Goal: Task Accomplishment & Management: Manage account settings

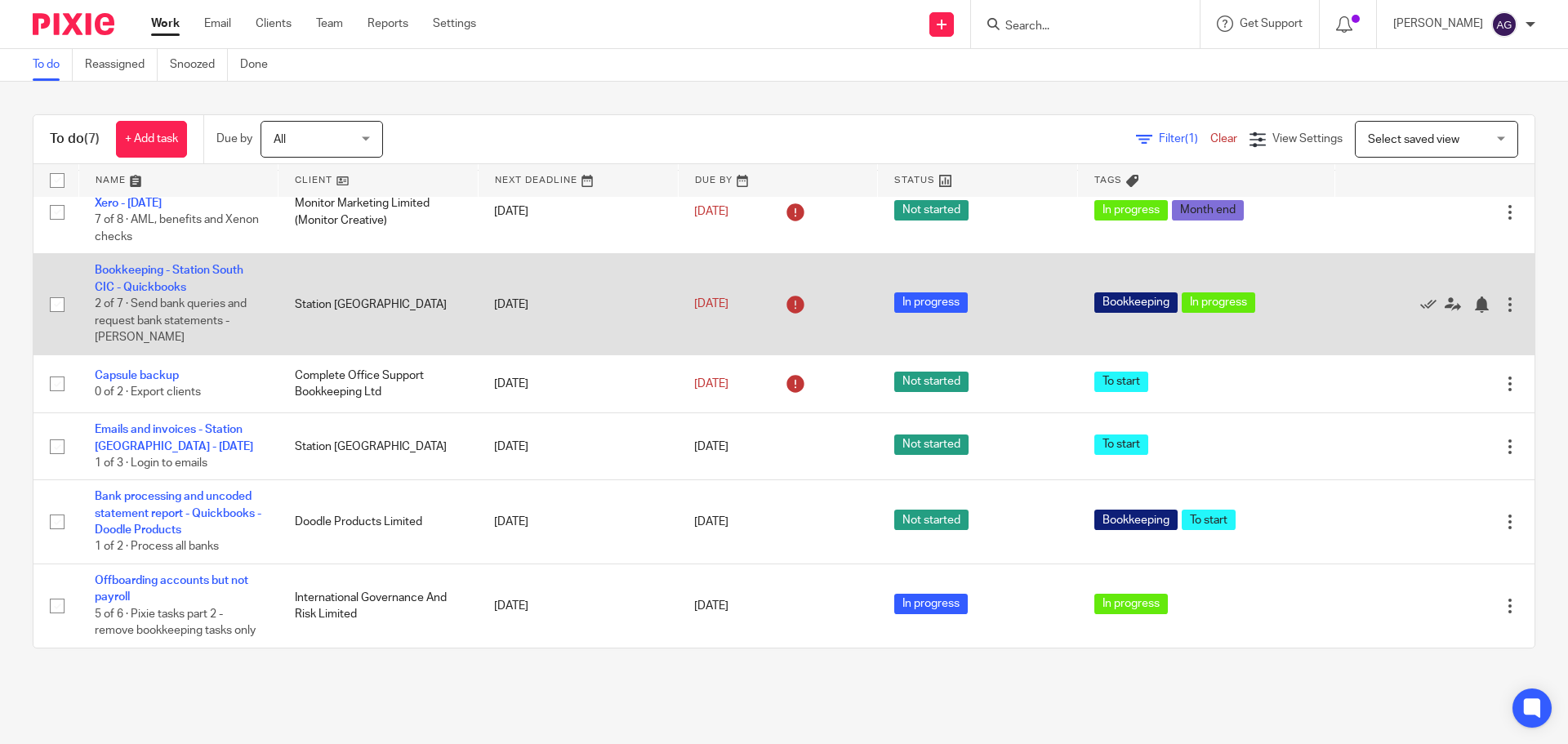
scroll to position [110, 0]
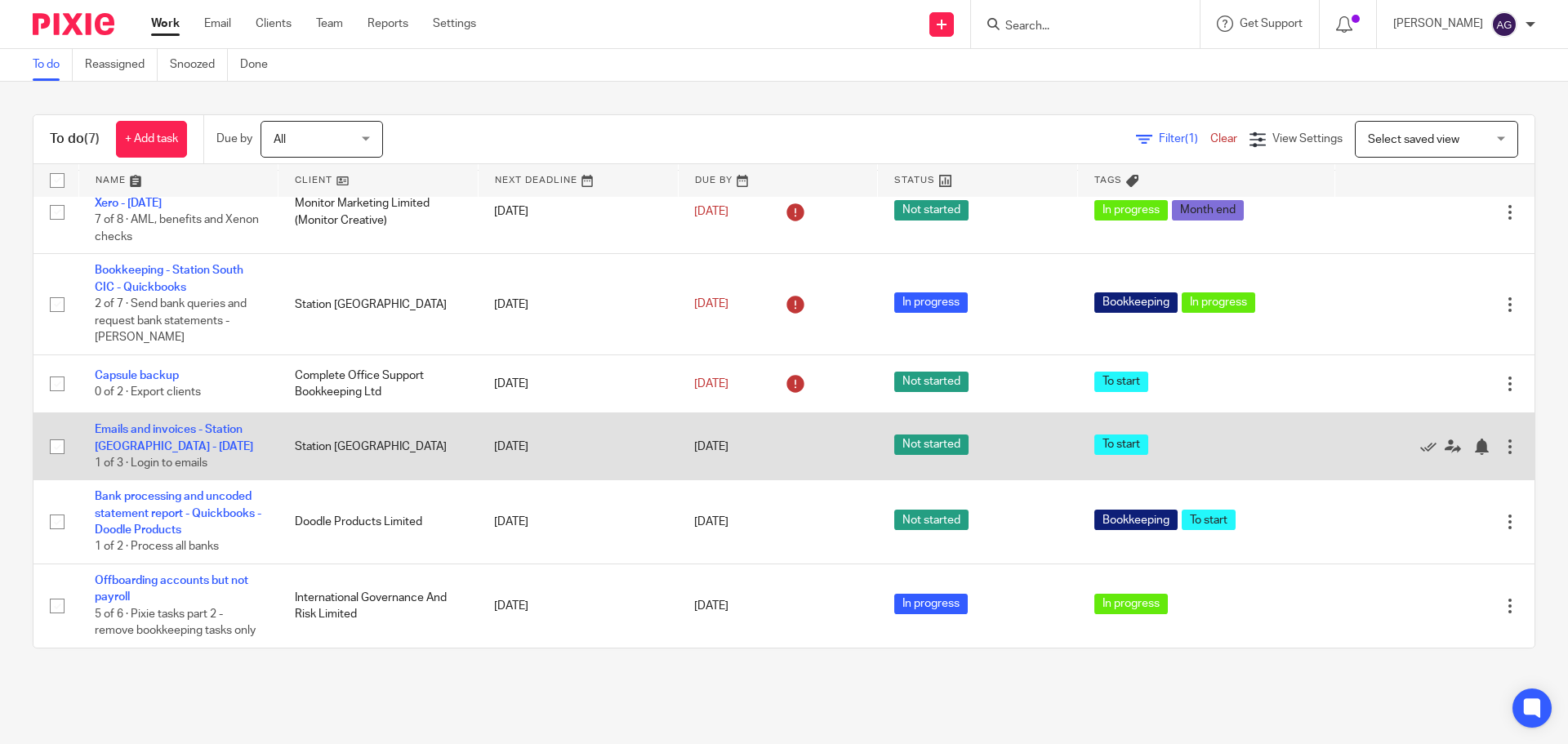
click at [164, 422] on td "Emails and invoices - Station South - Aisha - Thursday 1 of 3 · Login to emails" at bounding box center [178, 447] width 200 height 67
click at [164, 427] on link "Emails and invoices - Station [GEOGRAPHIC_DATA] - [DATE]" at bounding box center [174, 438] width 159 height 28
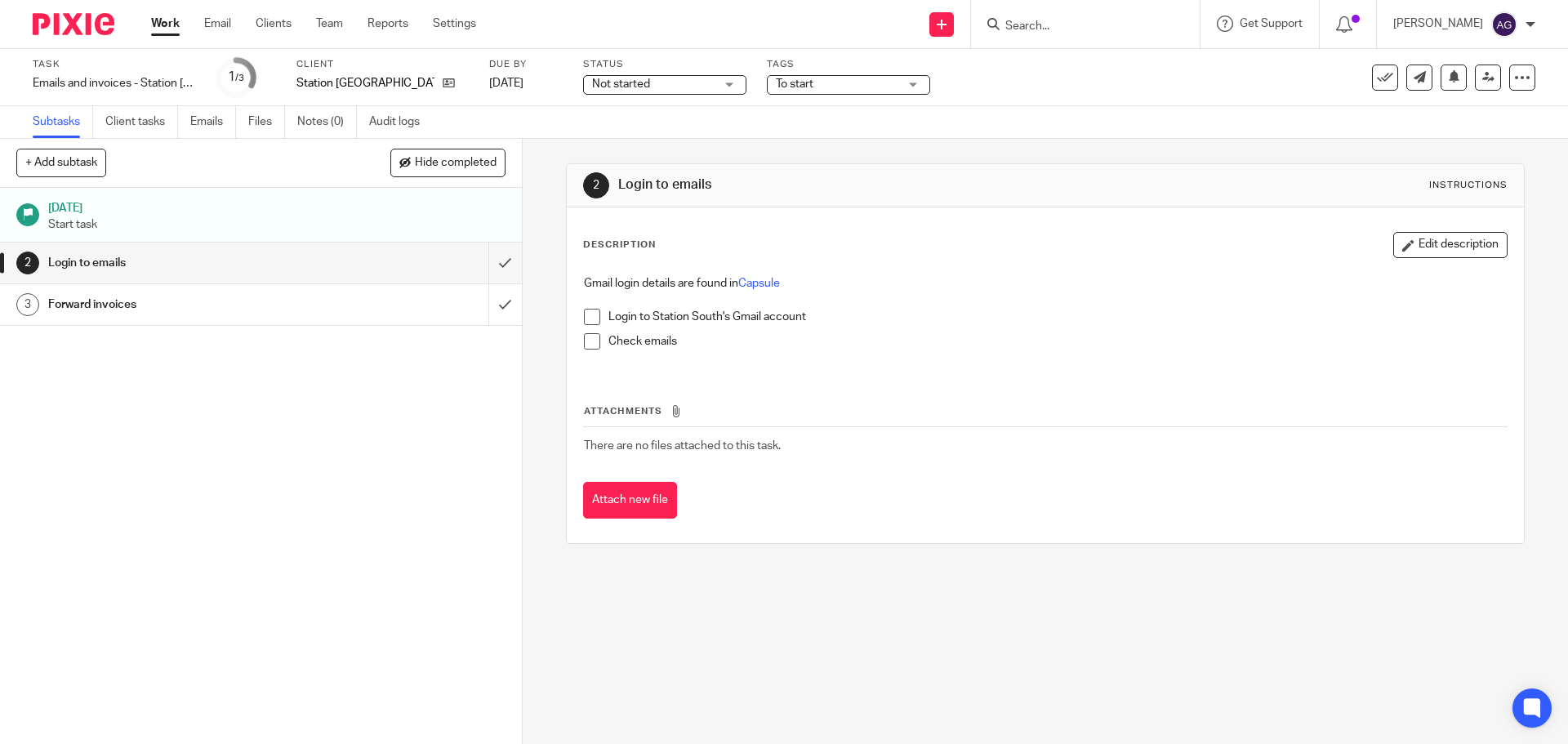
click at [584, 313] on span at bounding box center [593, 317] width 16 height 16
click at [589, 338] on span at bounding box center [593, 341] width 16 height 16
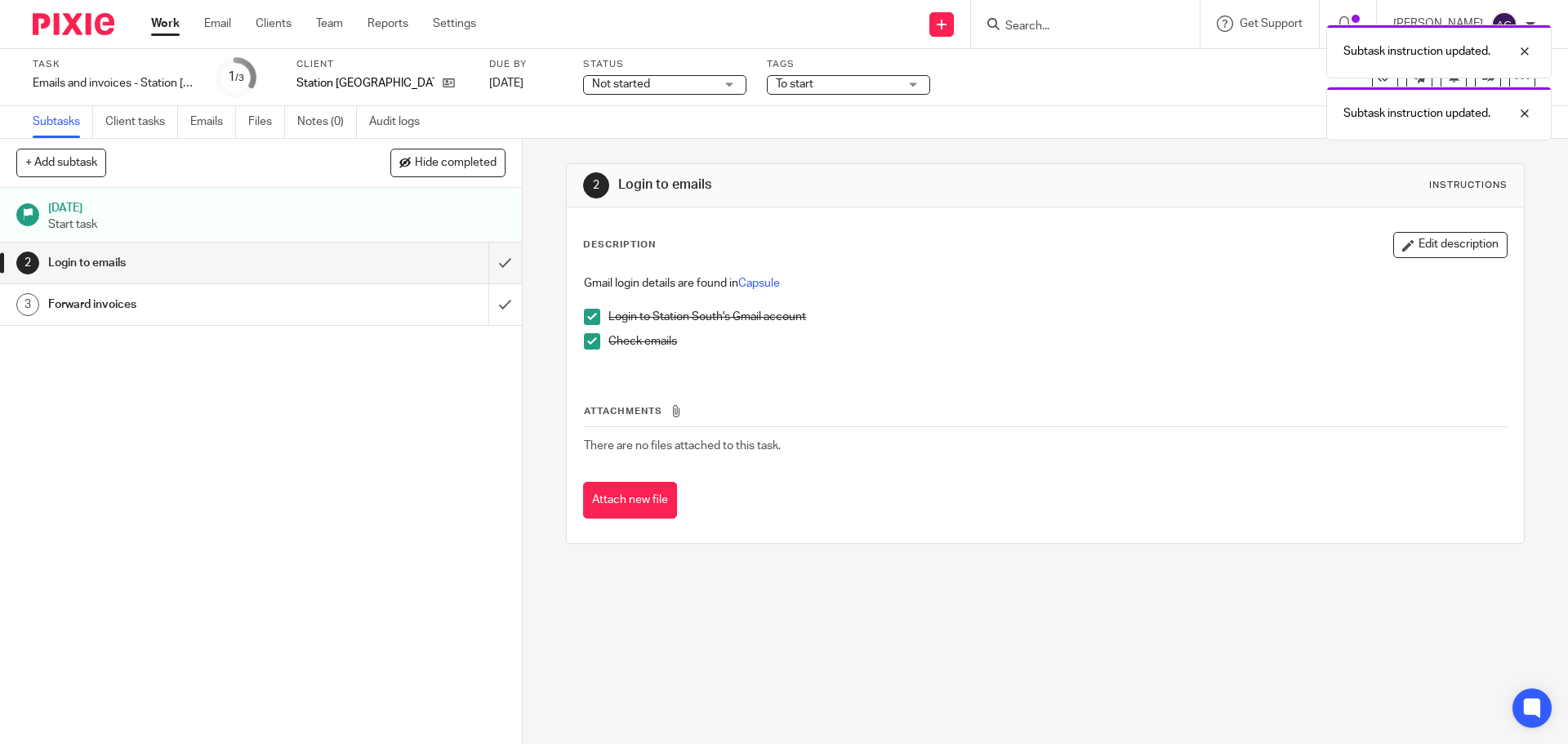
click at [468, 259] on link "2 Login to emails" at bounding box center [244, 263] width 489 height 41
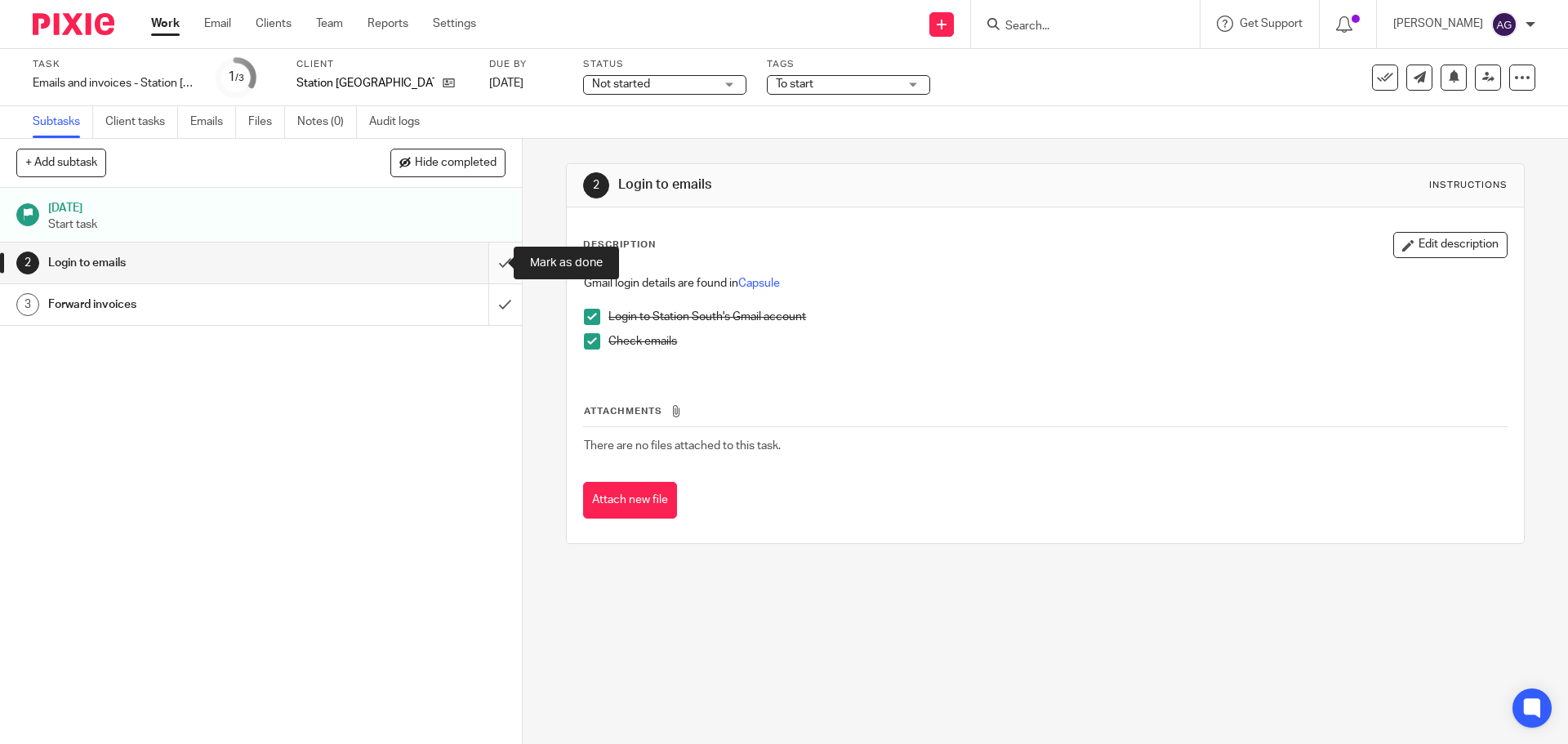
click at [485, 269] on input "submit" at bounding box center [261, 263] width 522 height 41
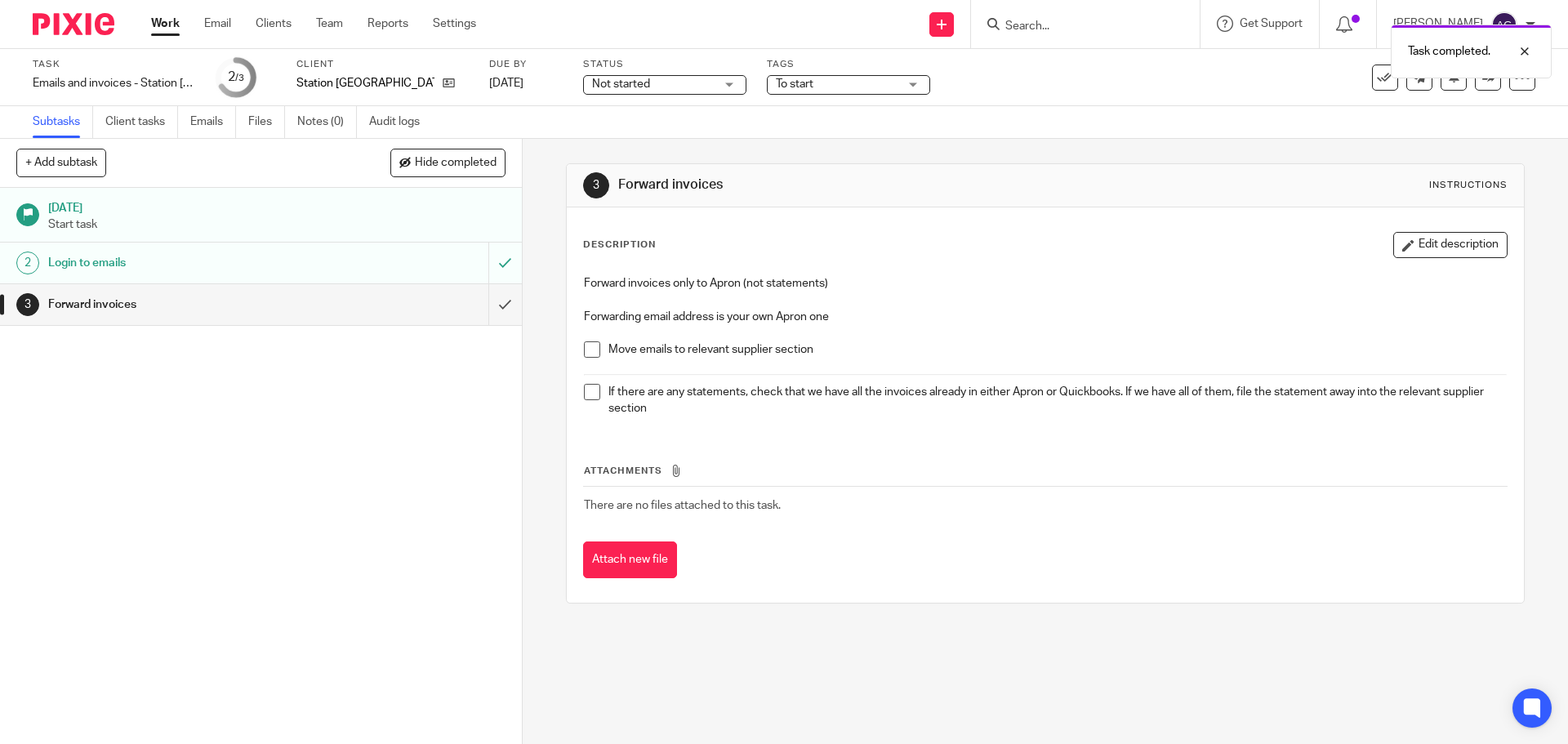
click at [584, 348] on span at bounding box center [593, 349] width 16 height 16
click at [584, 388] on span at bounding box center [593, 392] width 16 height 16
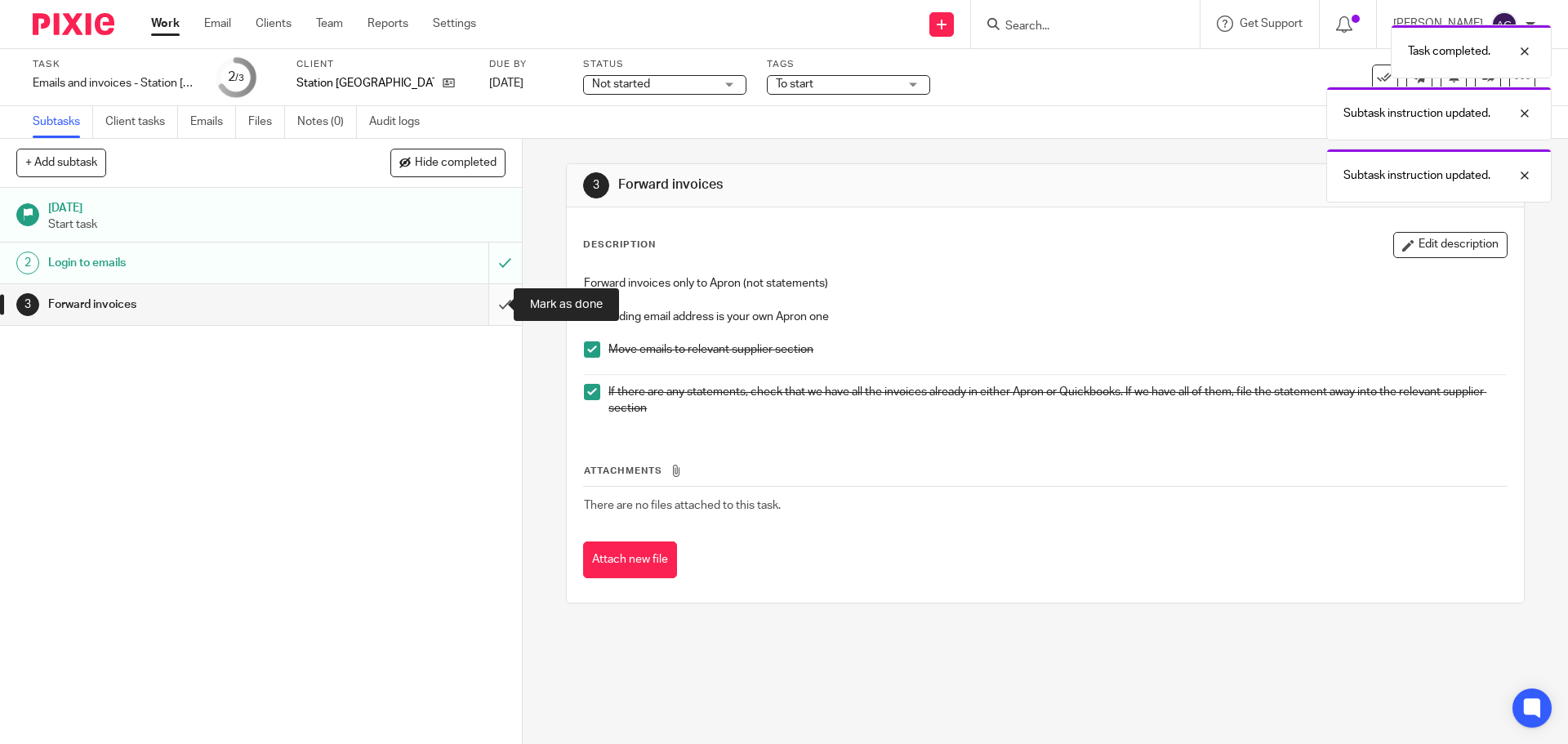
click at [501, 308] on input "submit" at bounding box center [261, 304] width 522 height 41
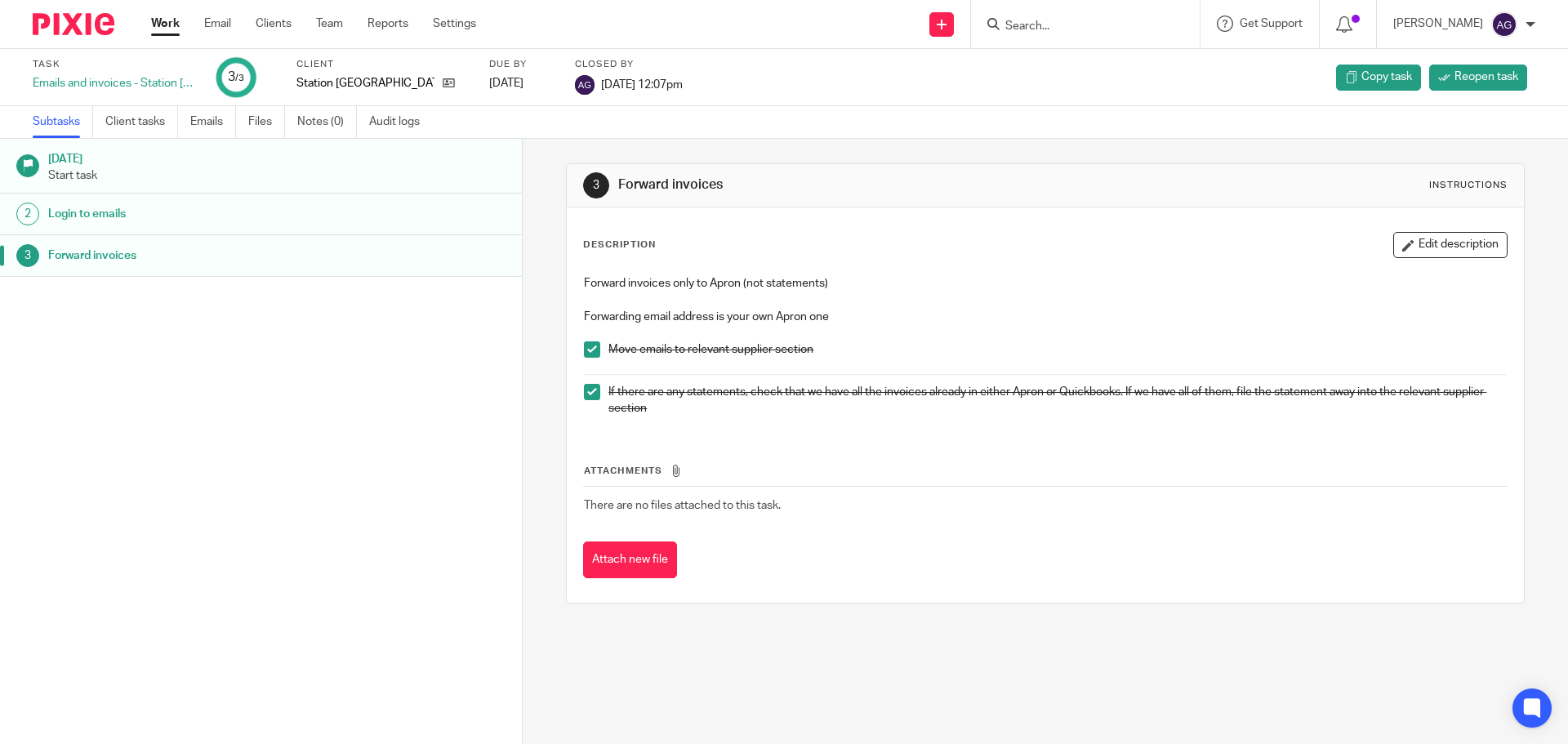
click at [91, 24] on img at bounding box center [74, 24] width 82 height 22
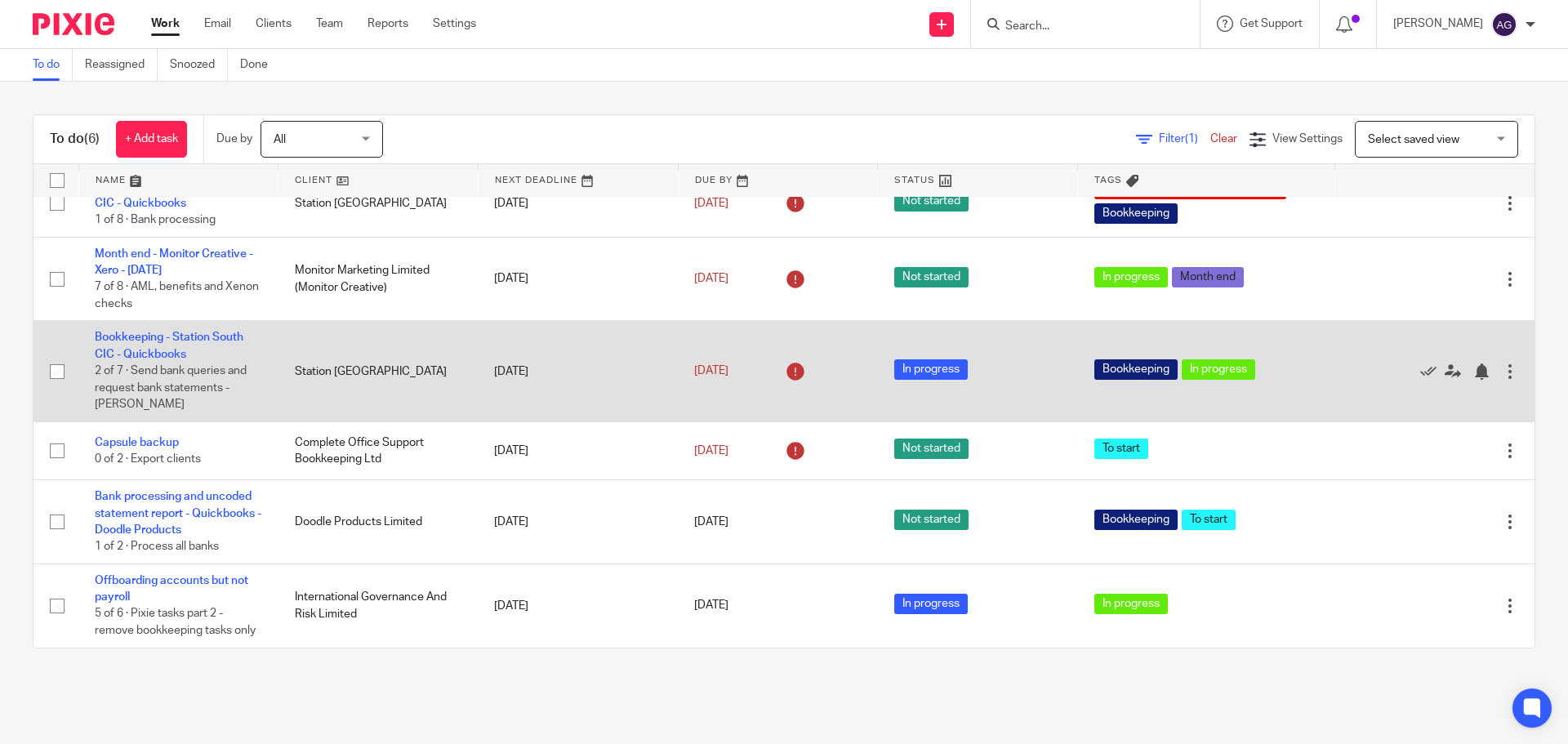
scroll to position [43, 0]
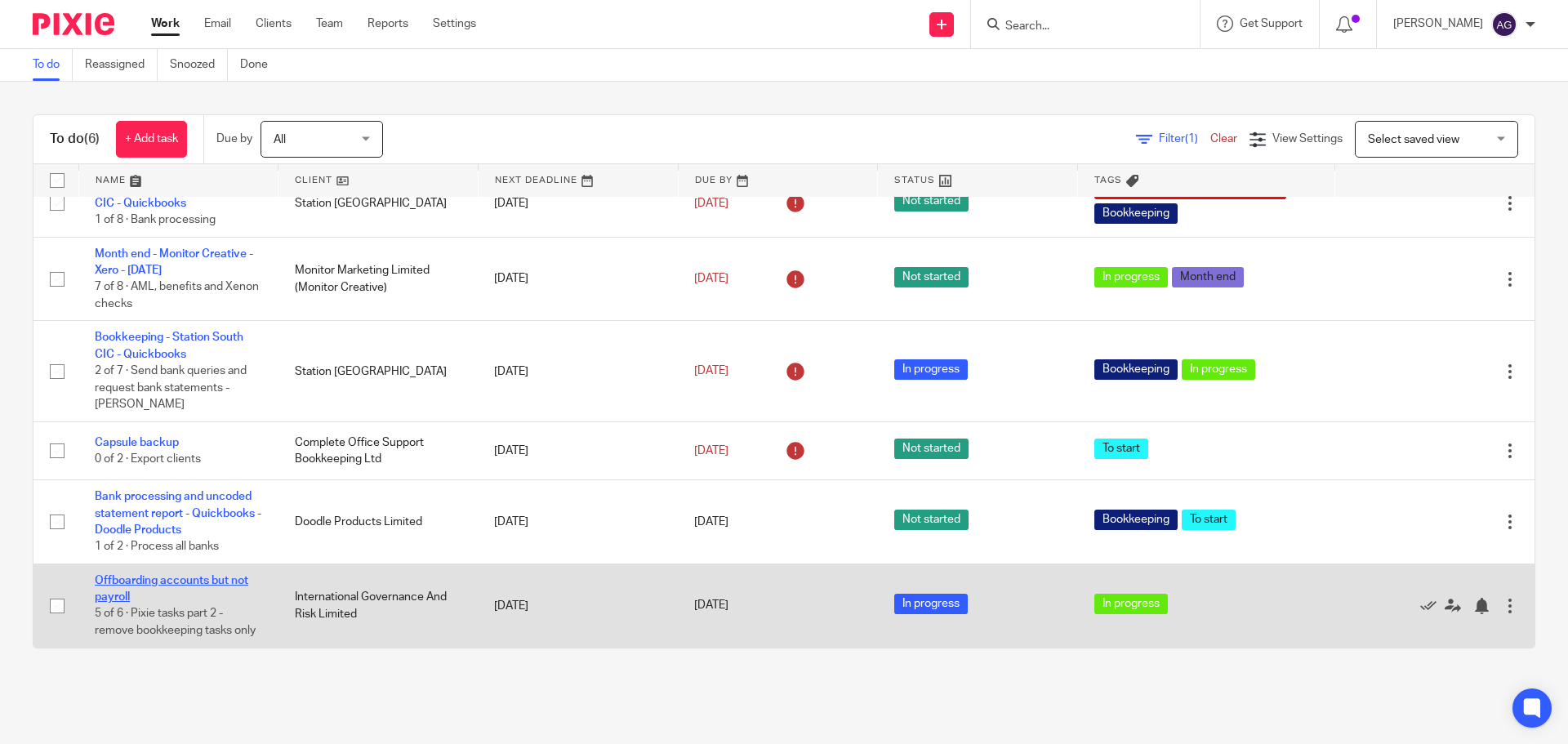
click at [231, 575] on link "Offboarding accounts but not payroll" at bounding box center [172, 589] width 154 height 28
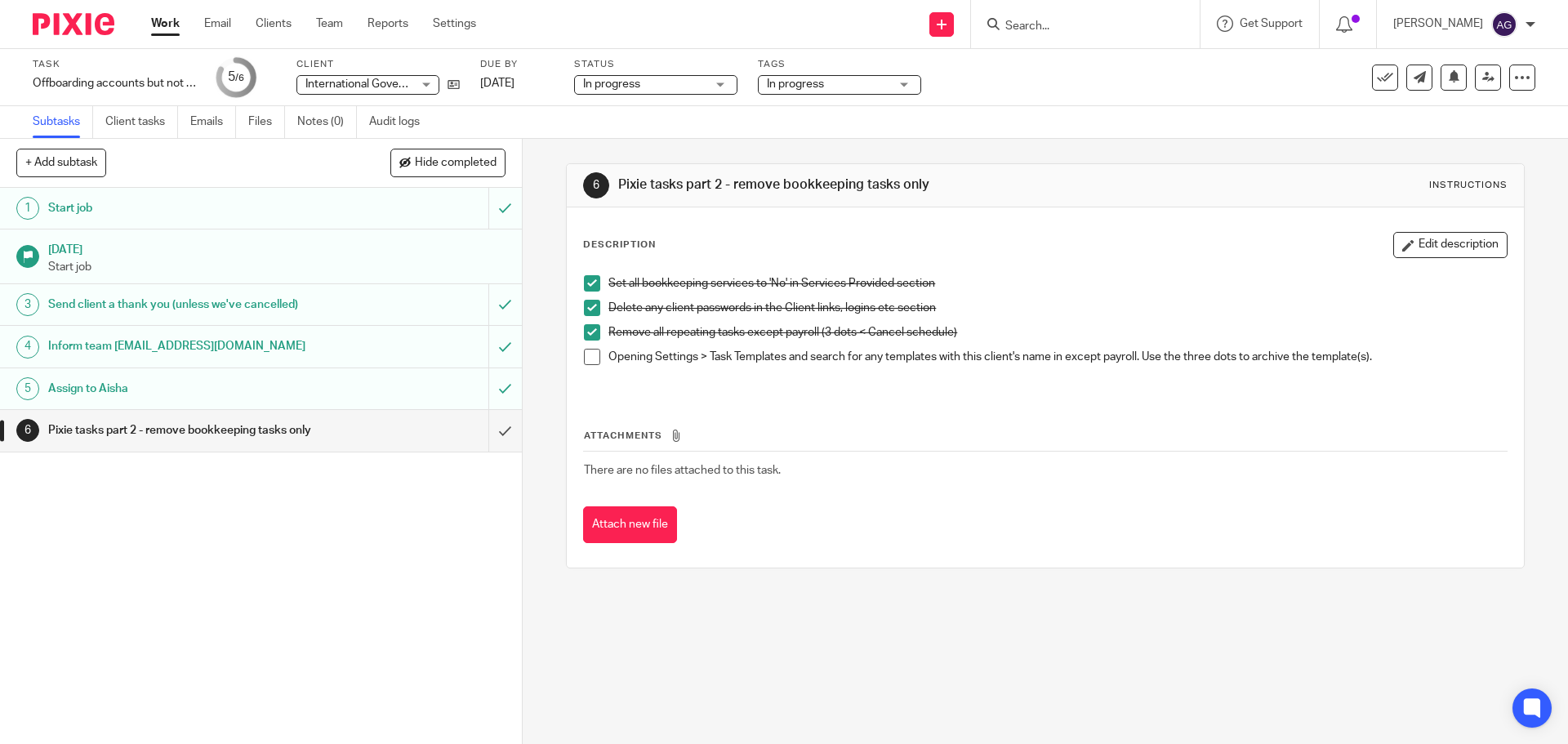
click at [70, 31] on img at bounding box center [74, 24] width 82 height 22
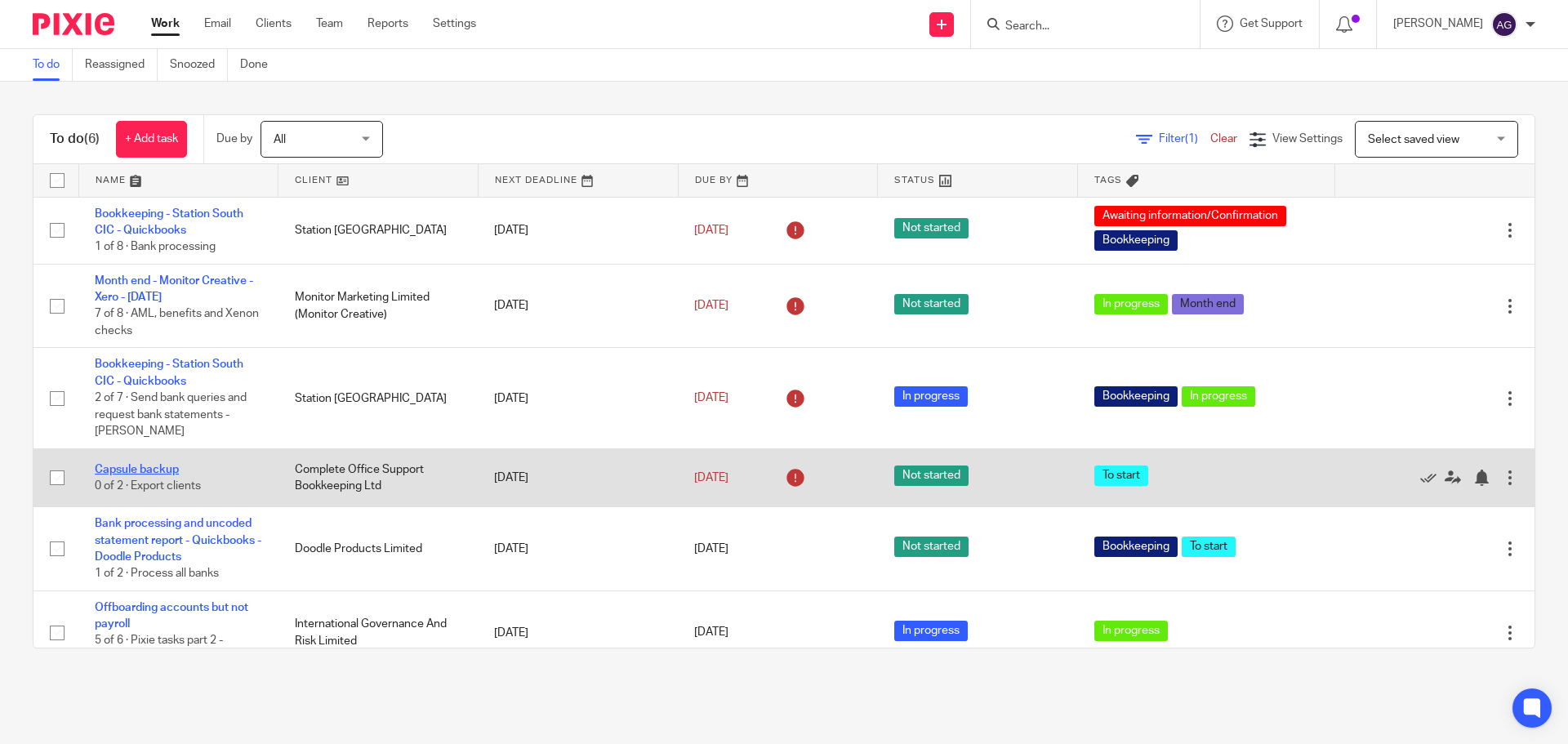
click at [150, 467] on link "Capsule backup" at bounding box center [137, 470] width 84 height 11
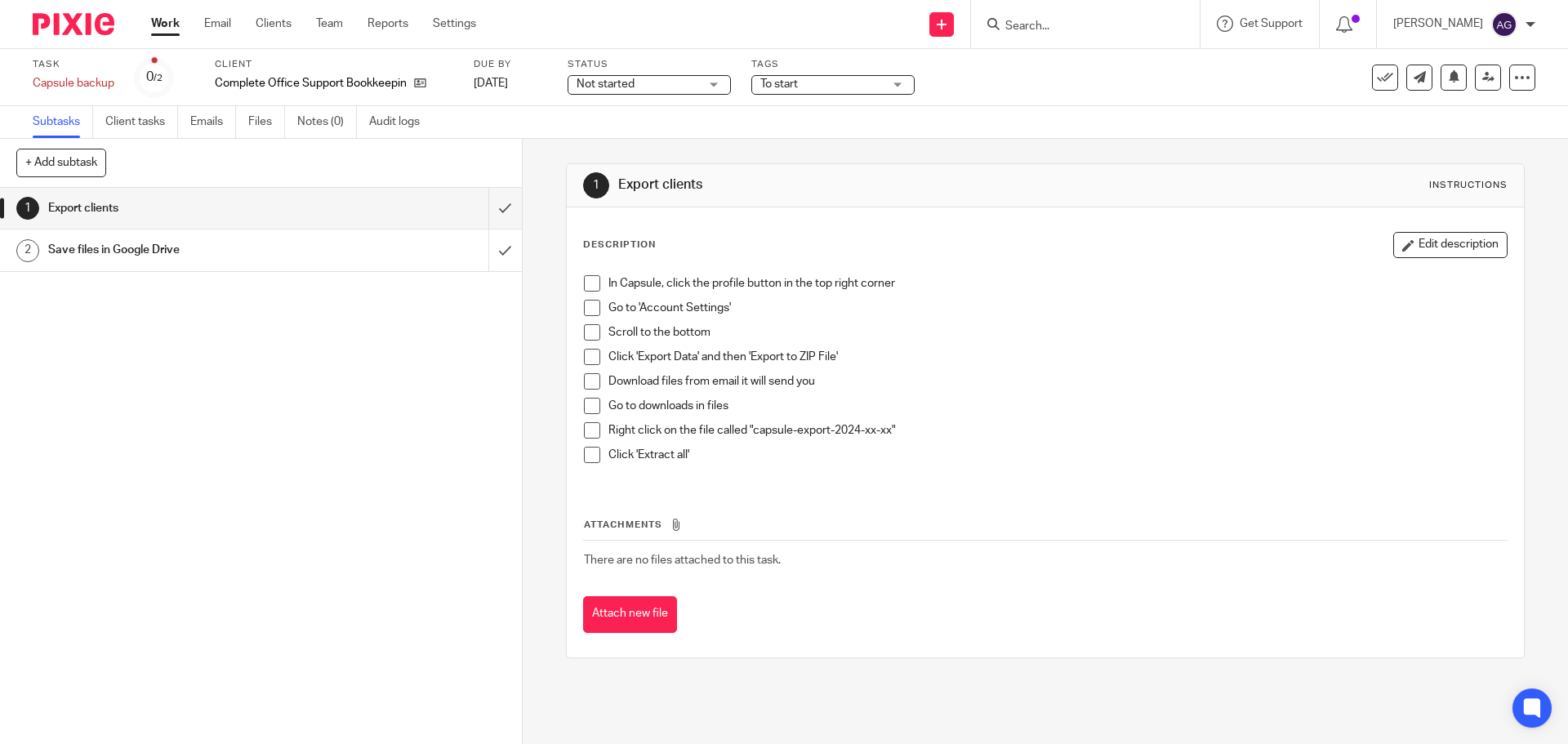
click at [70, 20] on img at bounding box center [74, 24] width 82 height 22
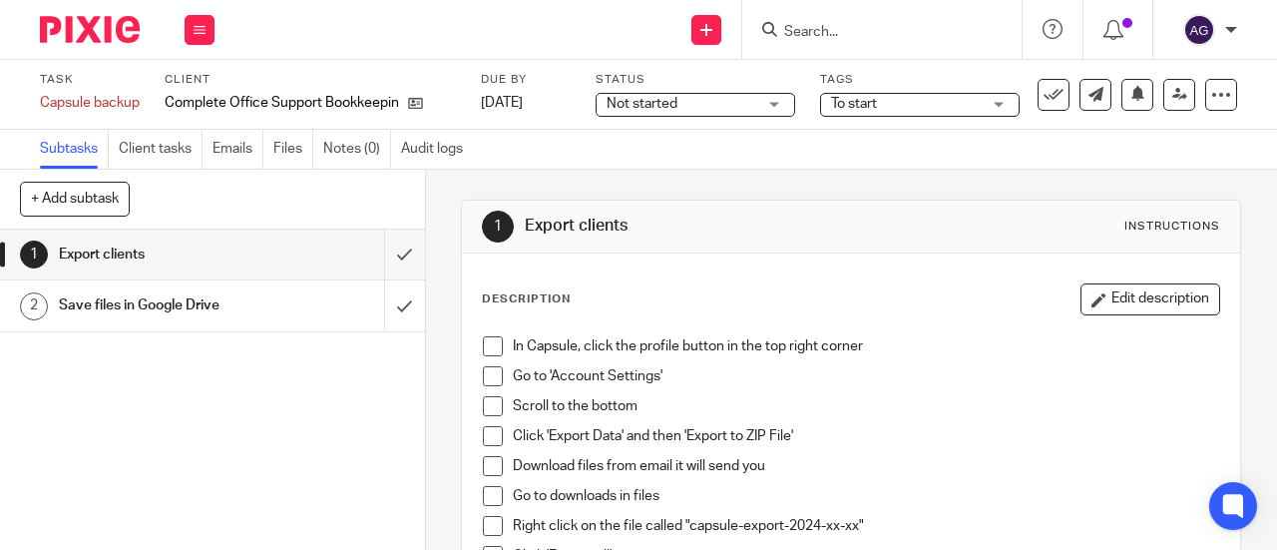
click at [483, 344] on span at bounding box center [493, 346] width 20 height 20
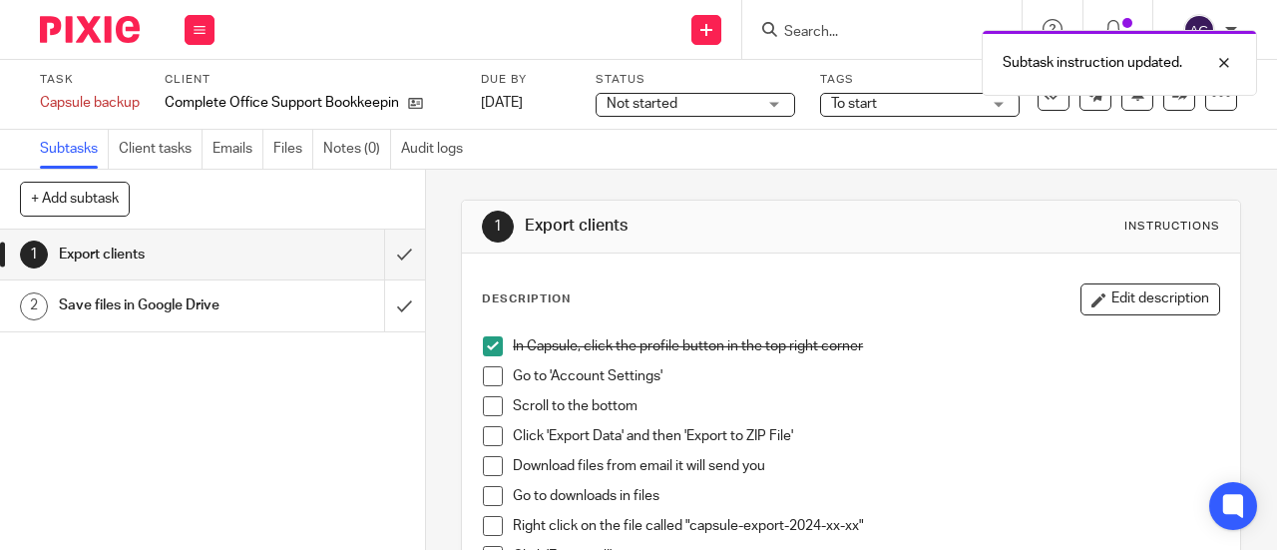
click at [490, 378] on span at bounding box center [493, 376] width 20 height 20
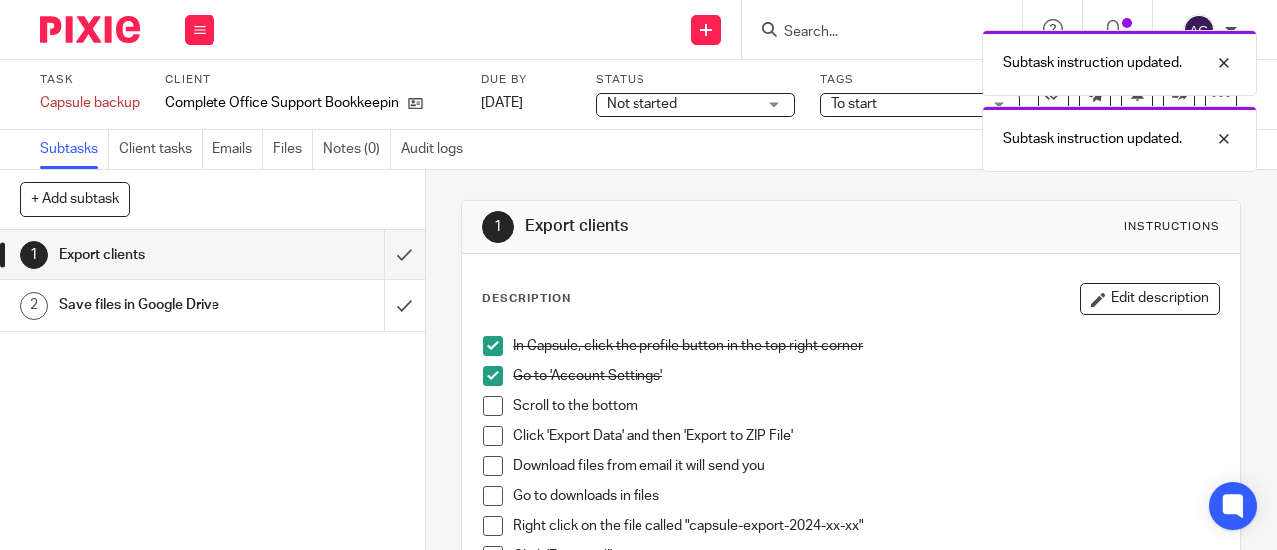
click at [490, 398] on span at bounding box center [493, 406] width 20 height 20
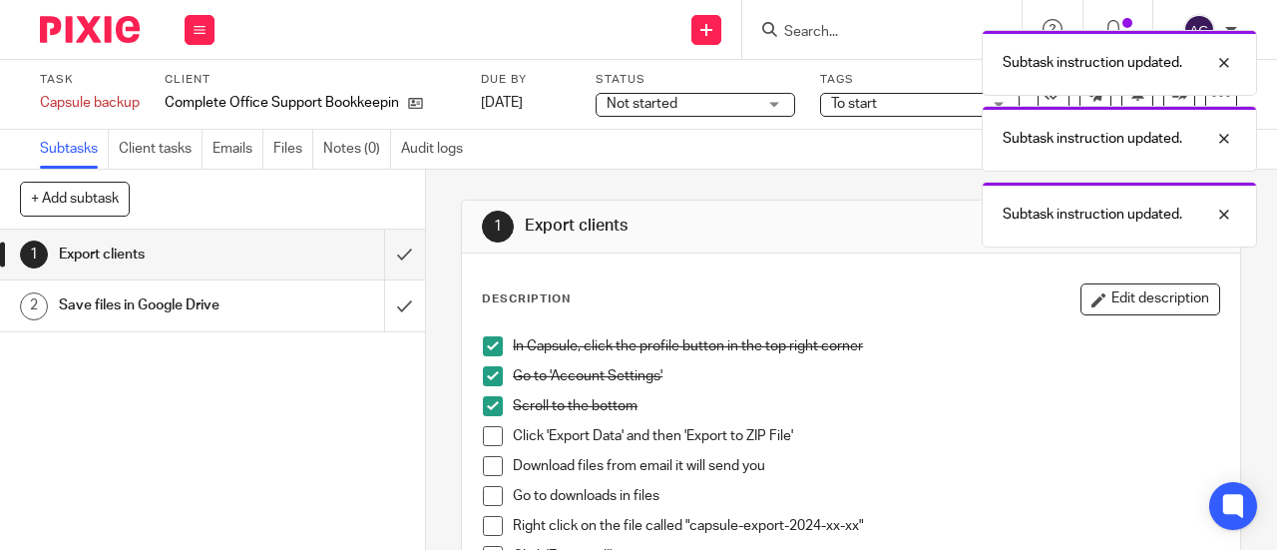
scroll to position [100, 0]
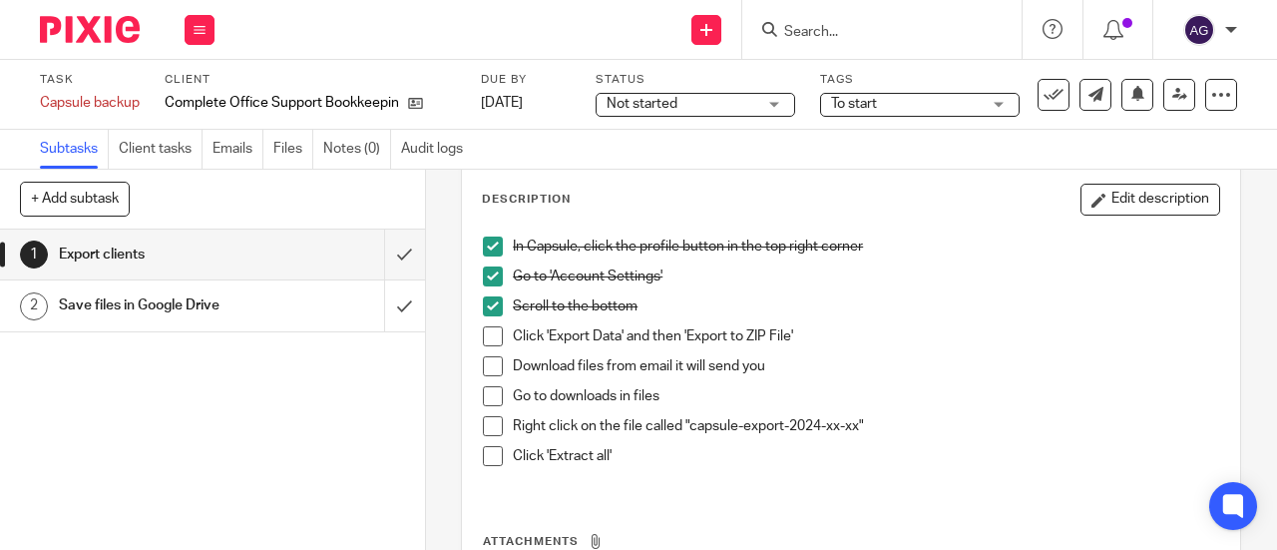
click at [492, 331] on span at bounding box center [493, 336] width 20 height 20
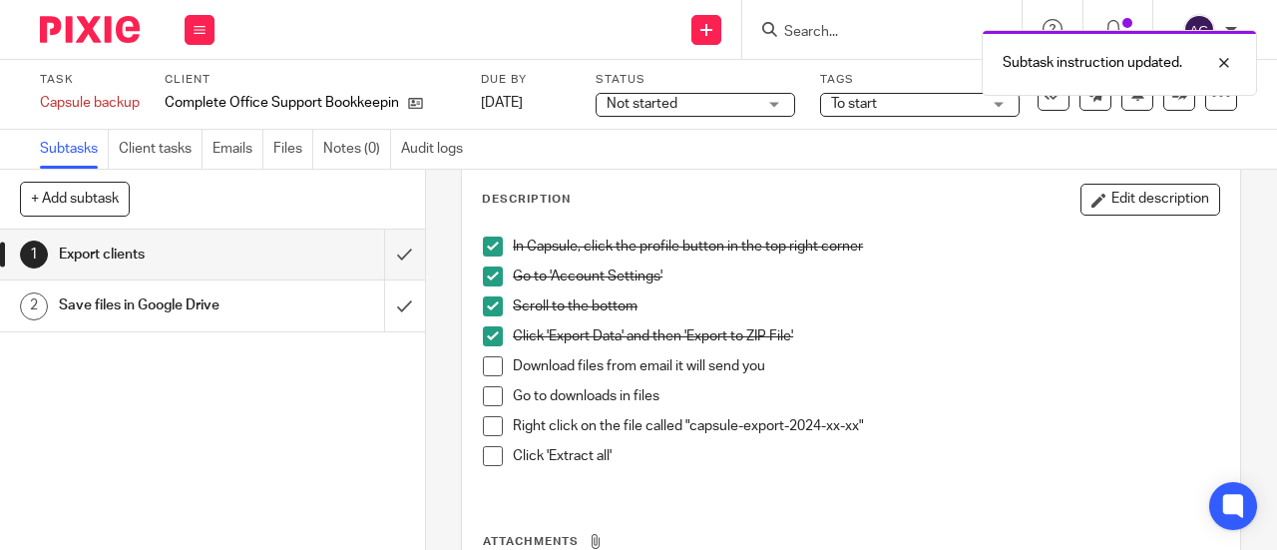
drag, startPoint x: 491, startPoint y: 366, endPoint x: 483, endPoint y: 388, distance: 23.4
click at [490, 367] on span at bounding box center [493, 366] width 20 height 20
click at [483, 400] on span at bounding box center [493, 396] width 20 height 20
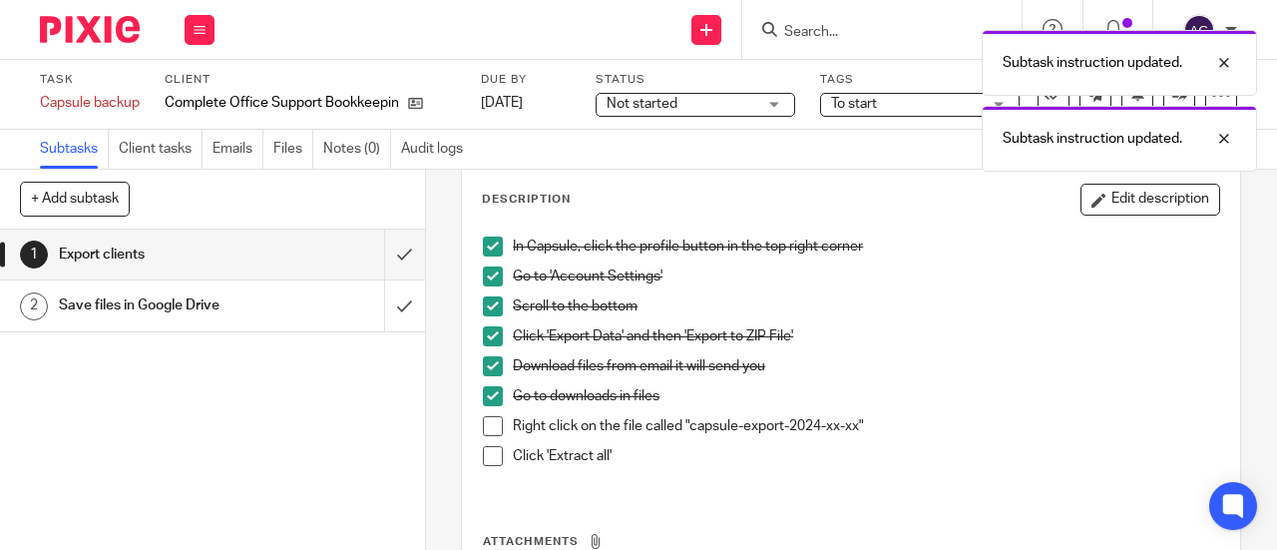
click at [483, 422] on span at bounding box center [493, 426] width 20 height 20
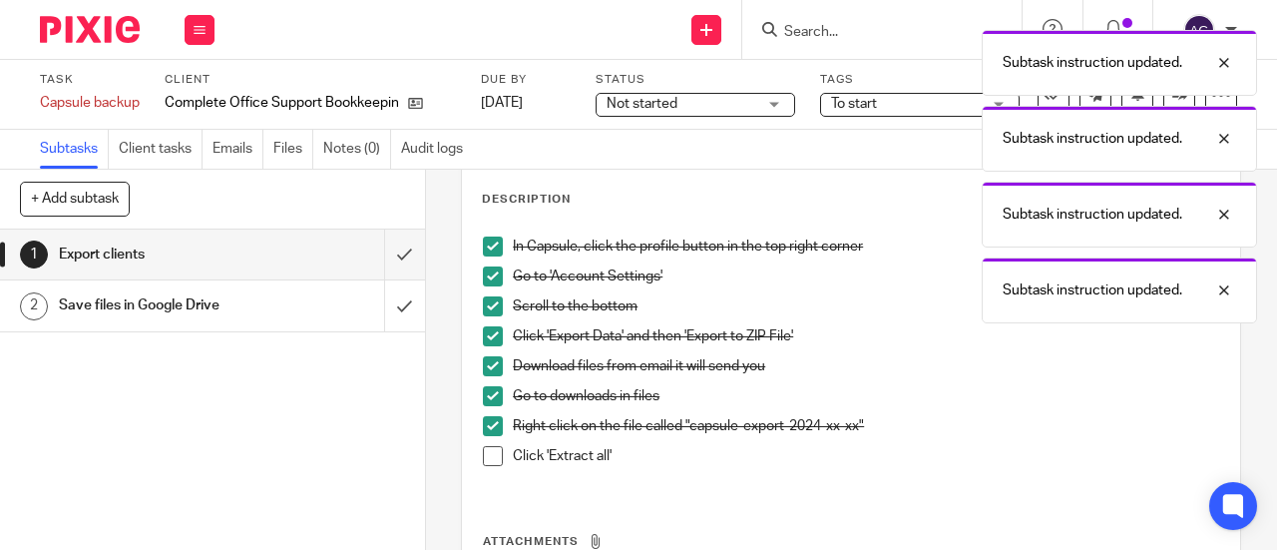
drag, startPoint x: 482, startPoint y: 454, endPoint x: 474, endPoint y: 447, distance: 10.6
click at [483, 455] on span at bounding box center [493, 456] width 20 height 20
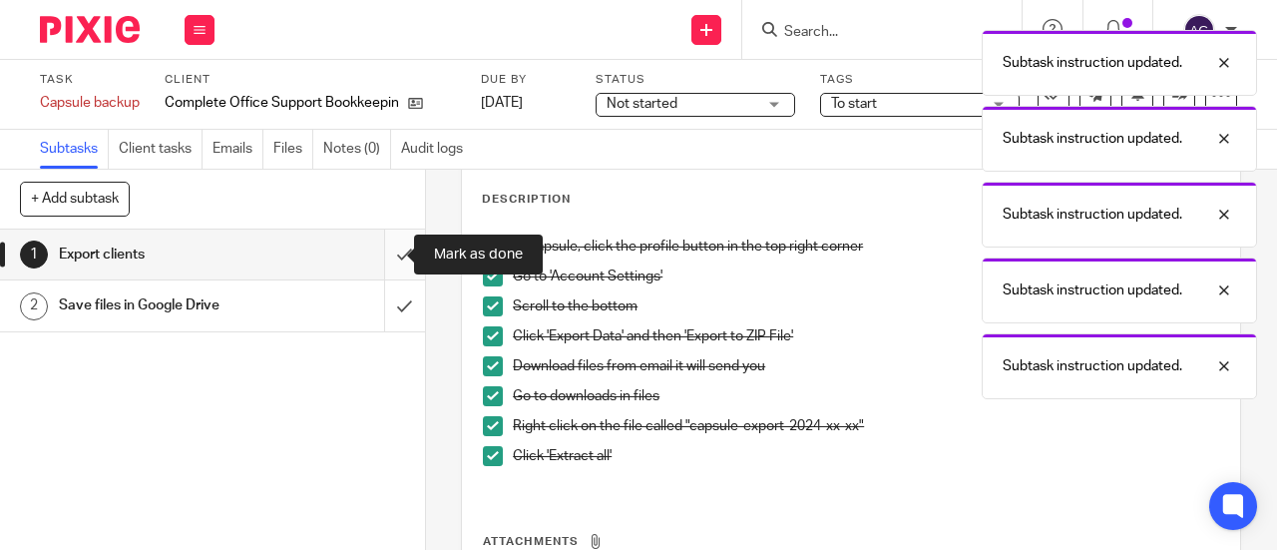
click at [385, 258] on input "submit" at bounding box center [212, 255] width 425 height 50
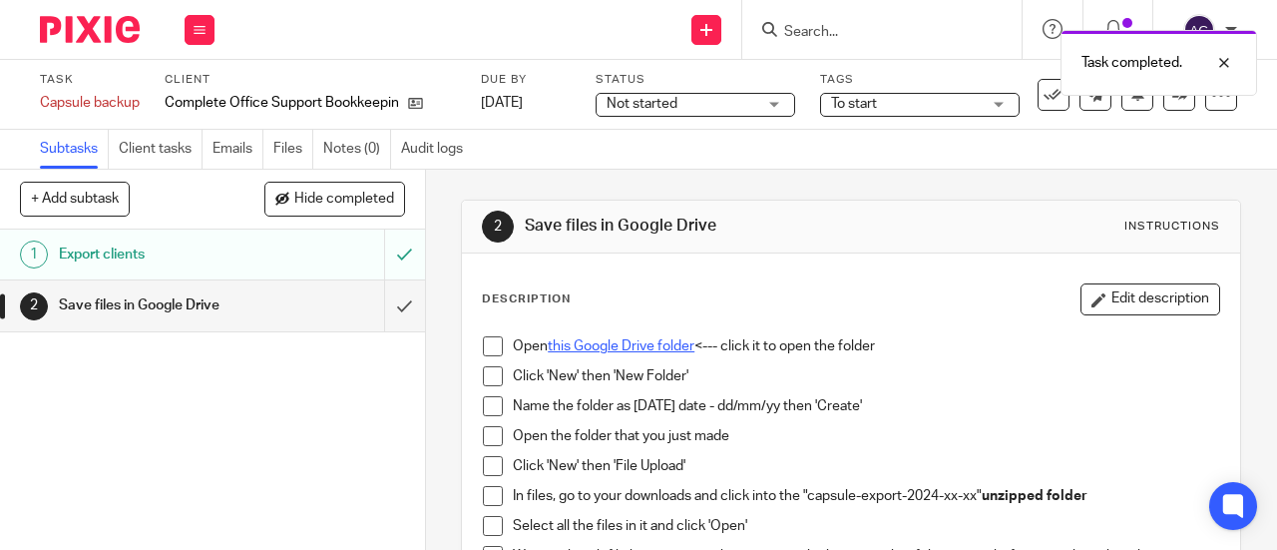
click at [574, 343] on link "this Google Drive folder" at bounding box center [621, 346] width 147 height 14
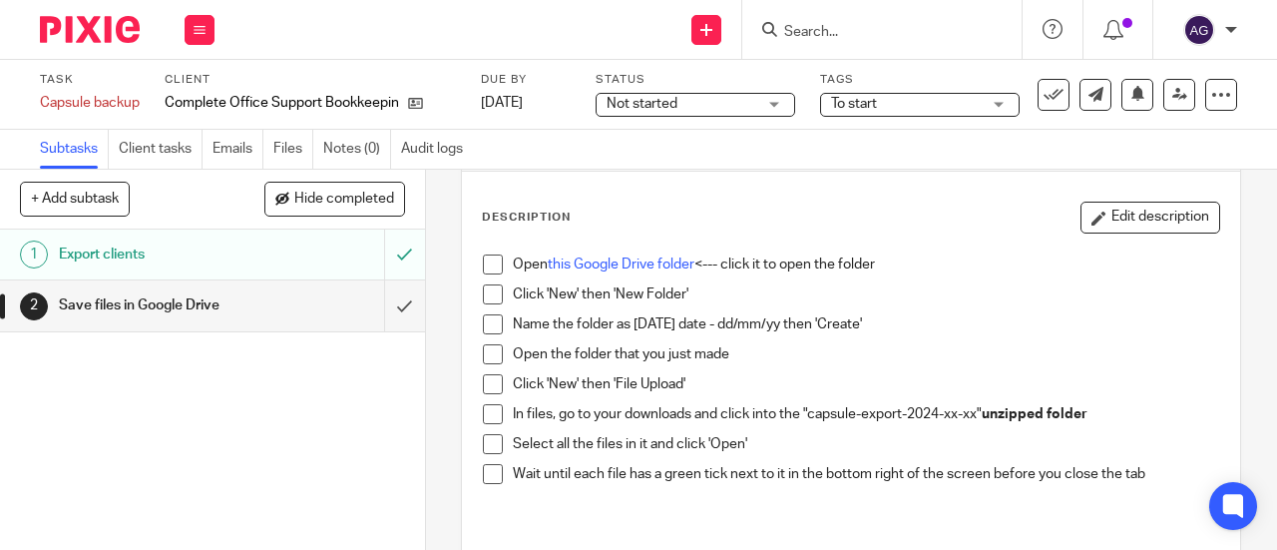
scroll to position [100, 0]
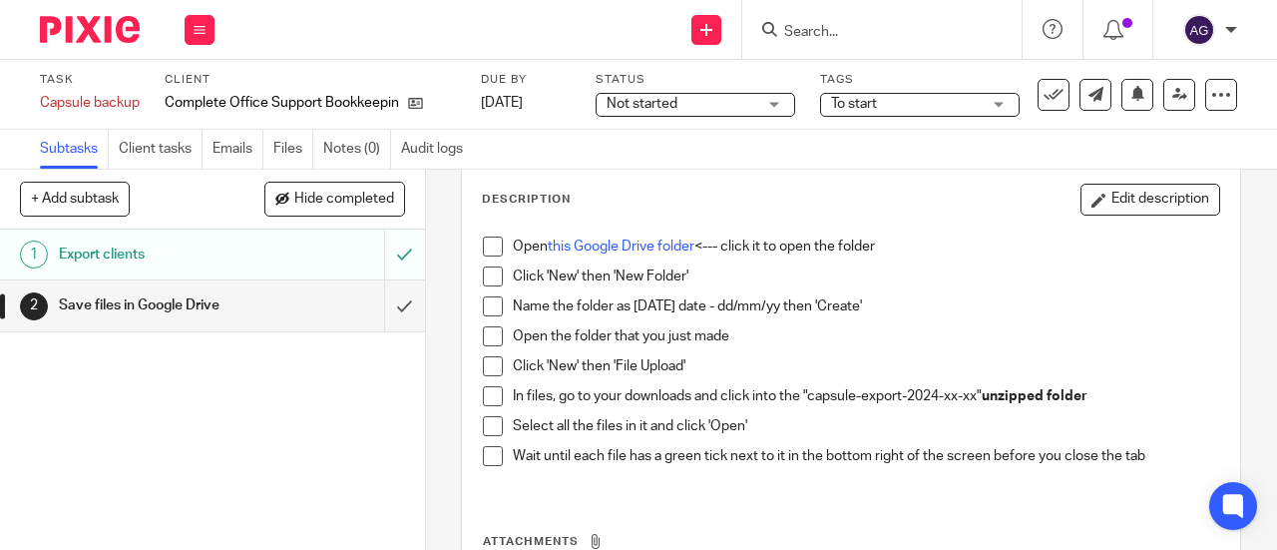
drag, startPoint x: 487, startPoint y: 247, endPoint x: 487, endPoint y: 268, distance: 21.0
click at [487, 247] on span at bounding box center [493, 247] width 20 height 20
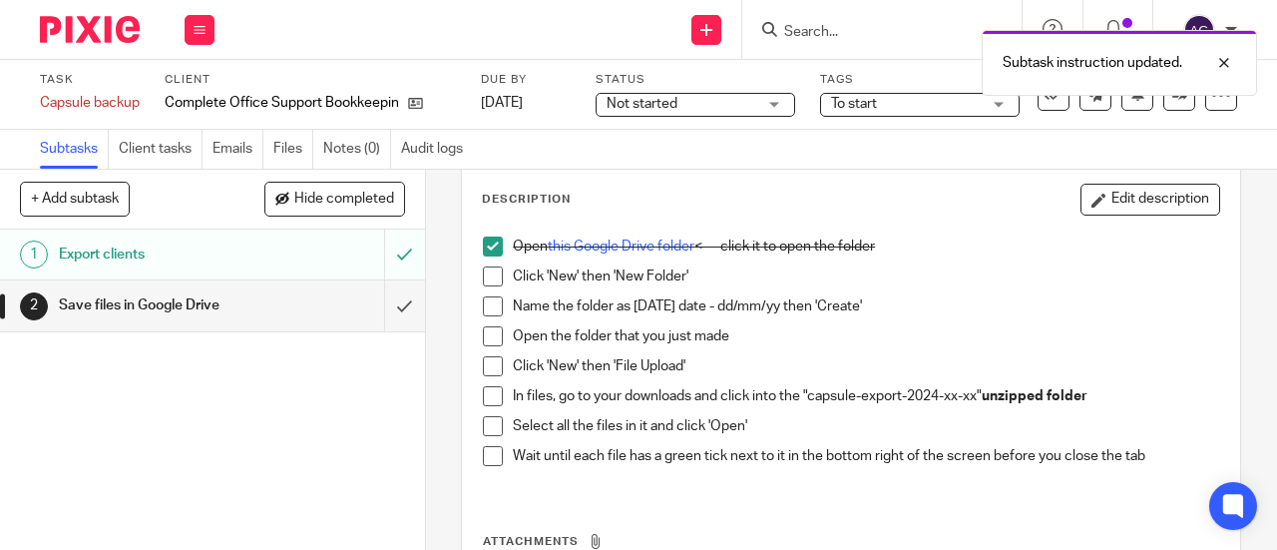
click at [487, 278] on span at bounding box center [493, 276] width 20 height 20
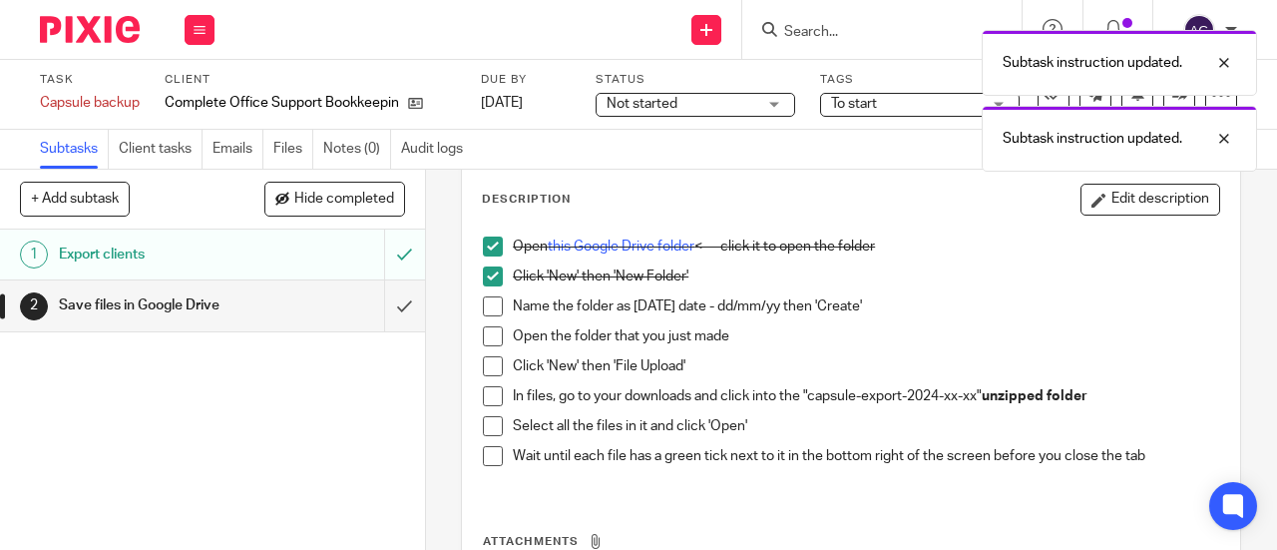
click at [487, 301] on span at bounding box center [493, 306] width 20 height 20
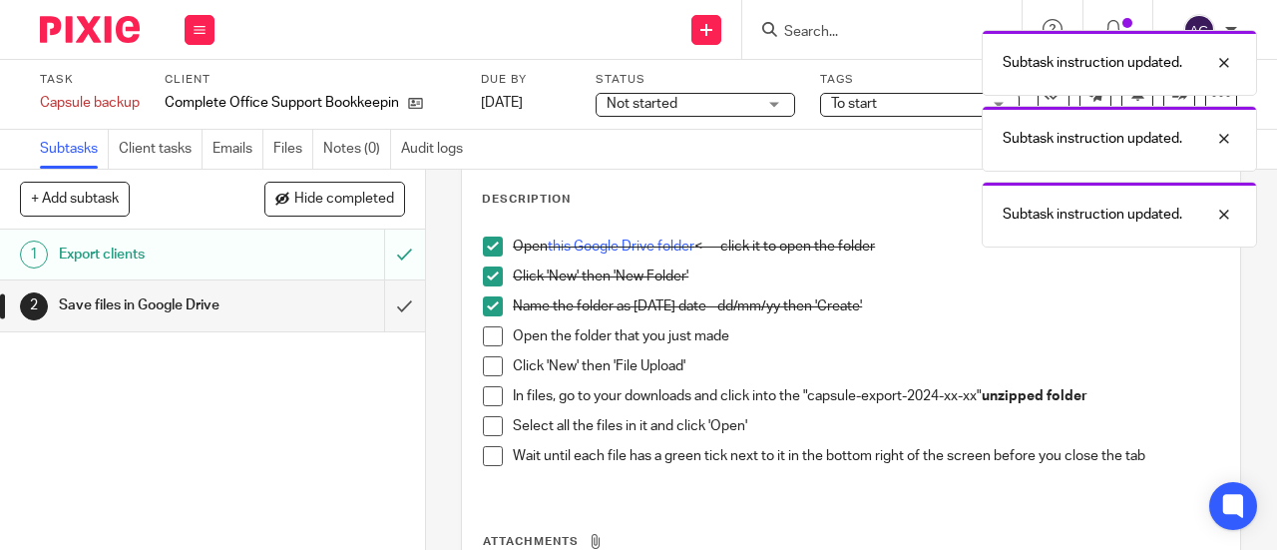
click at [489, 335] on span at bounding box center [493, 336] width 20 height 20
click at [486, 362] on span at bounding box center [493, 366] width 20 height 20
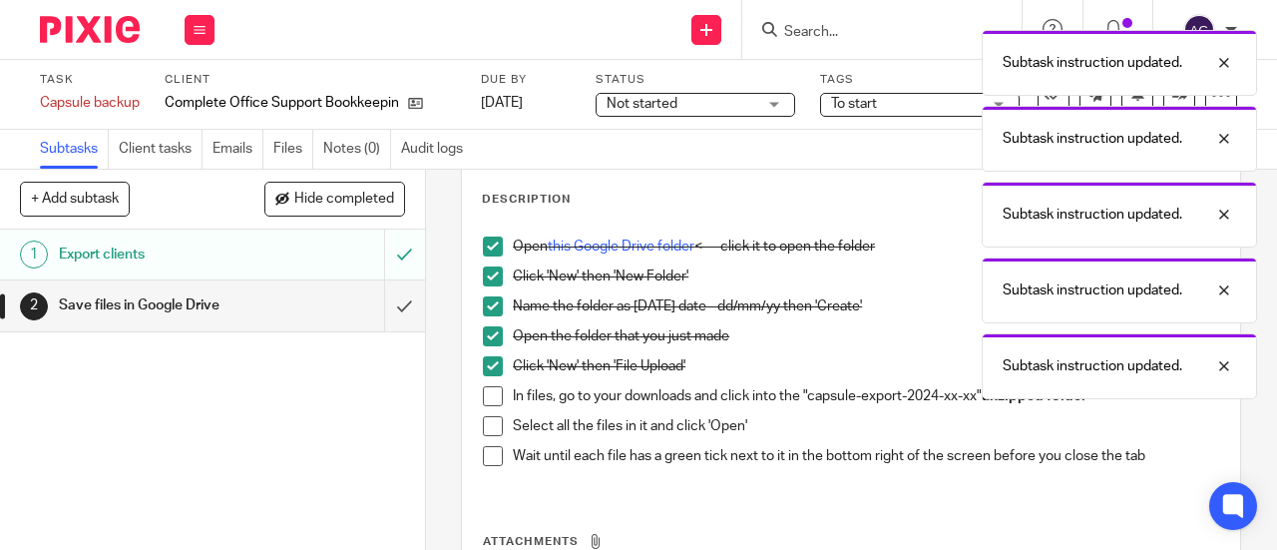
click at [486, 400] on span at bounding box center [493, 396] width 20 height 20
drag, startPoint x: 486, startPoint y: 416, endPoint x: 485, endPoint y: 432, distance: 16.0
click at [485, 417] on span at bounding box center [493, 426] width 20 height 20
drag, startPoint x: 489, startPoint y: 449, endPoint x: 484, endPoint y: 439, distance: 11.2
click at [489, 450] on span at bounding box center [493, 456] width 20 height 20
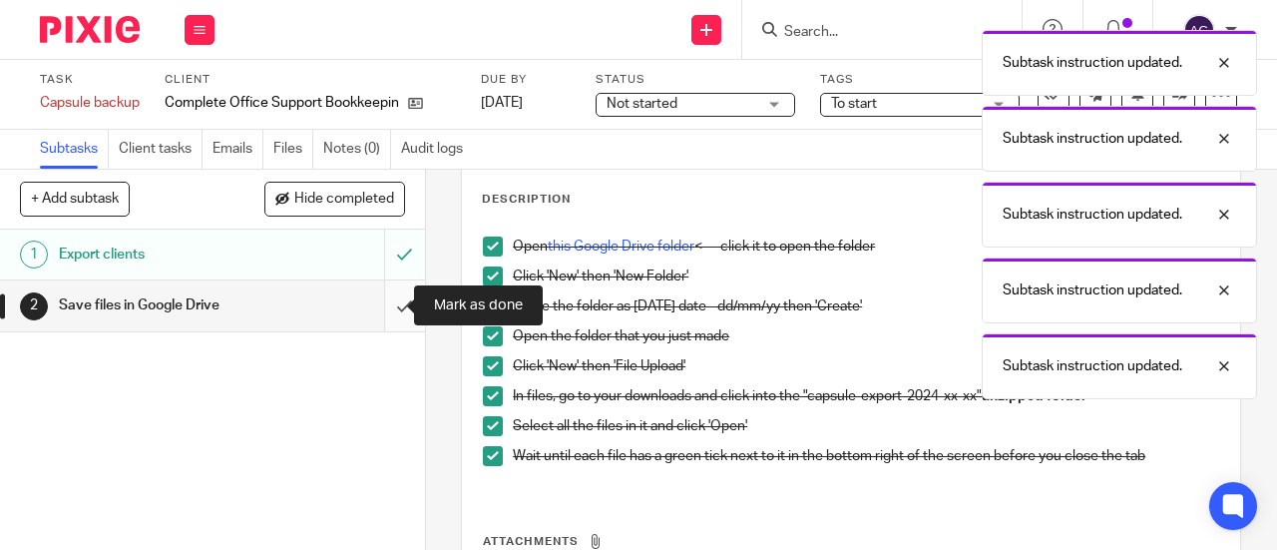
click at [397, 304] on input "submit" at bounding box center [212, 305] width 425 height 50
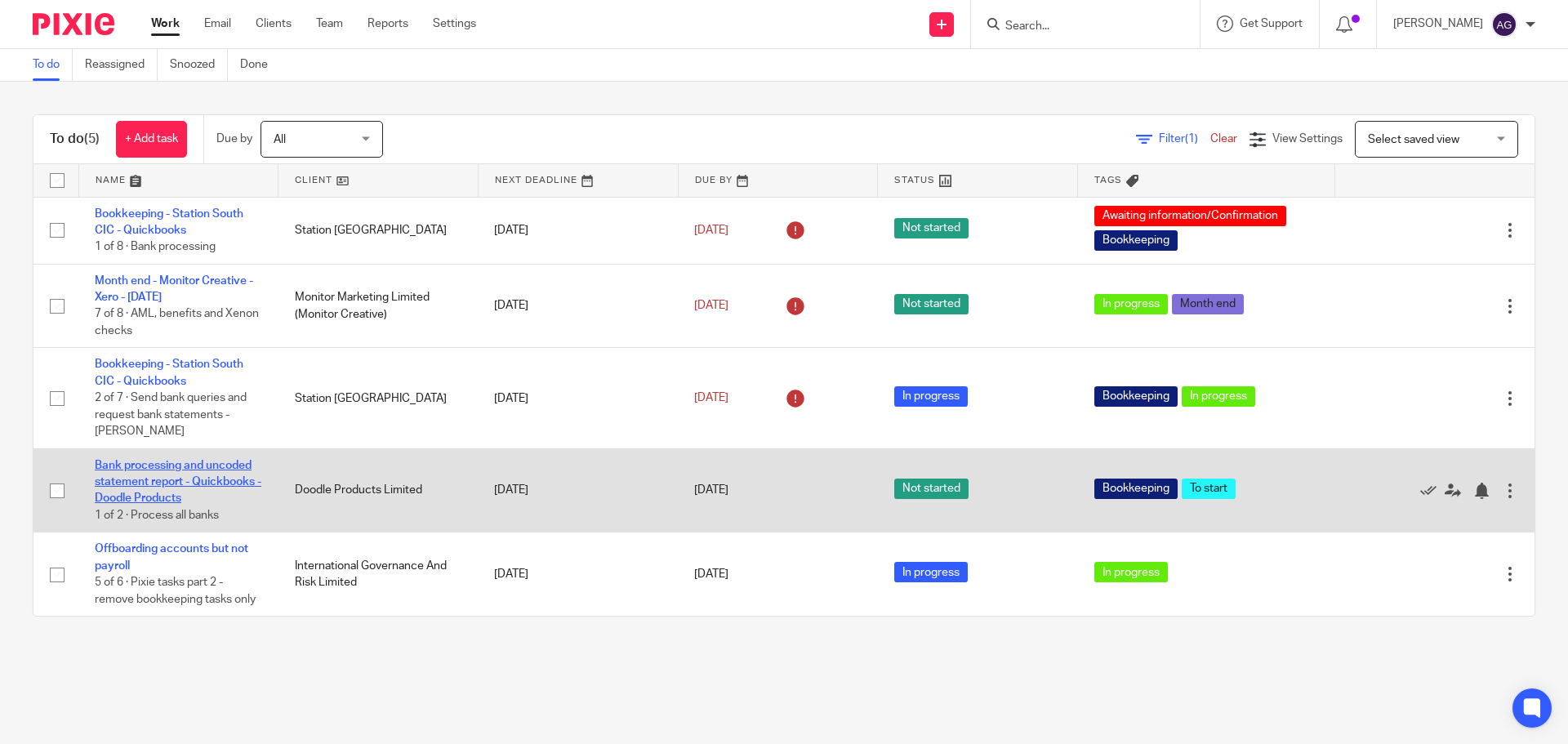
click at [182, 464] on link "Bank processing and uncoded statement report - Quickbooks - Doodle Products" at bounding box center [178, 482] width 167 height 45
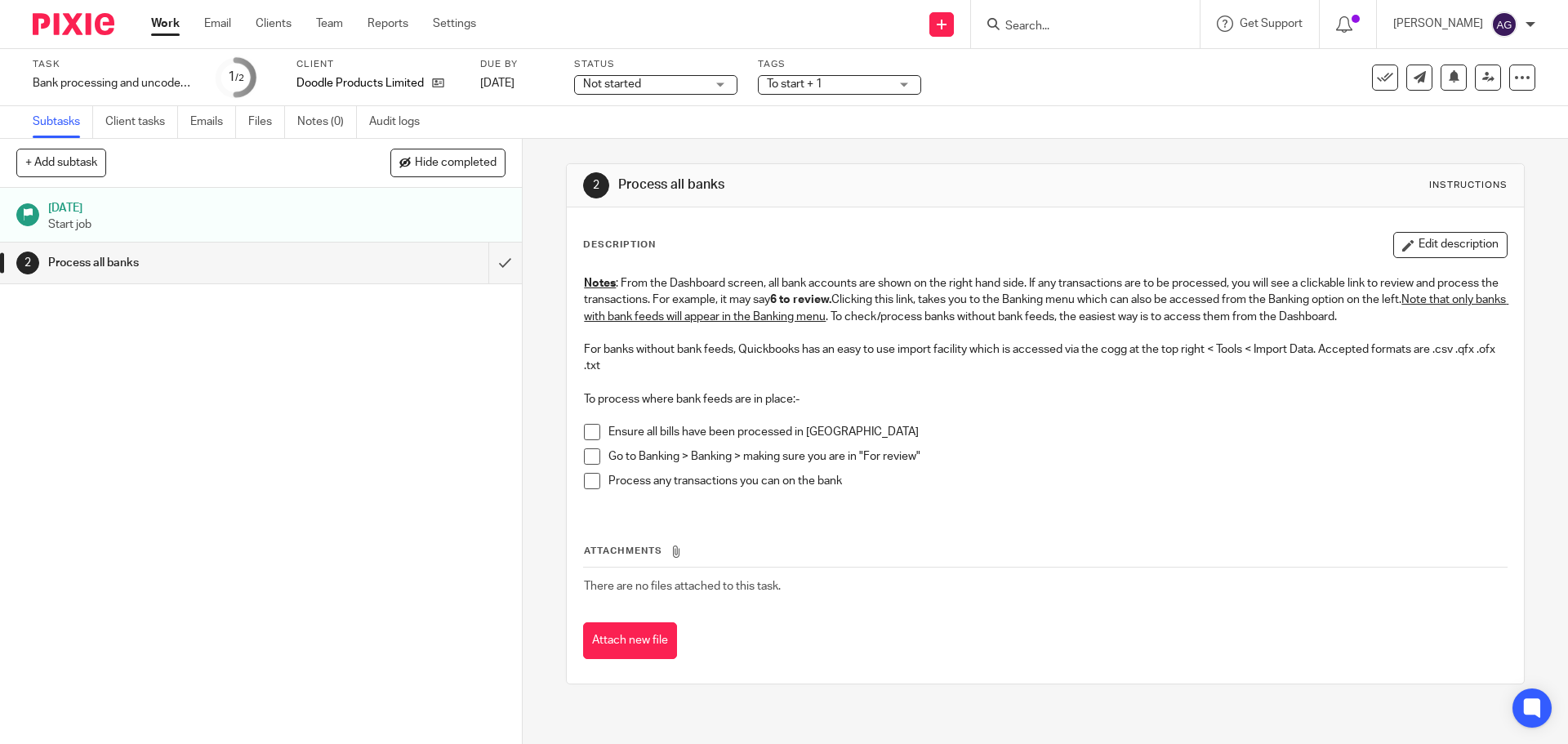
click at [631, 86] on span "Not started" at bounding box center [612, 84] width 58 height 11
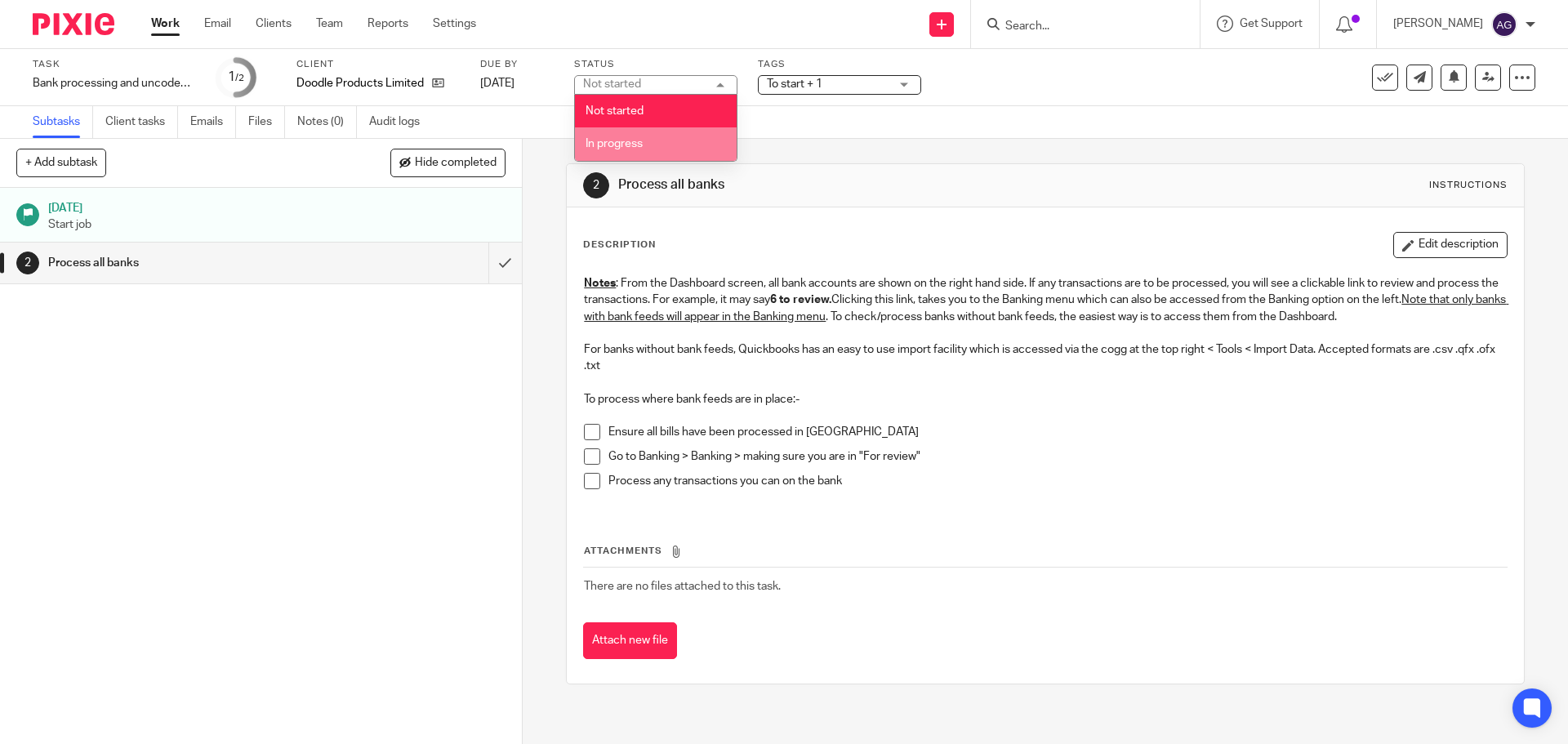
click at [640, 134] on li "In progress" at bounding box center [656, 144] width 162 height 34
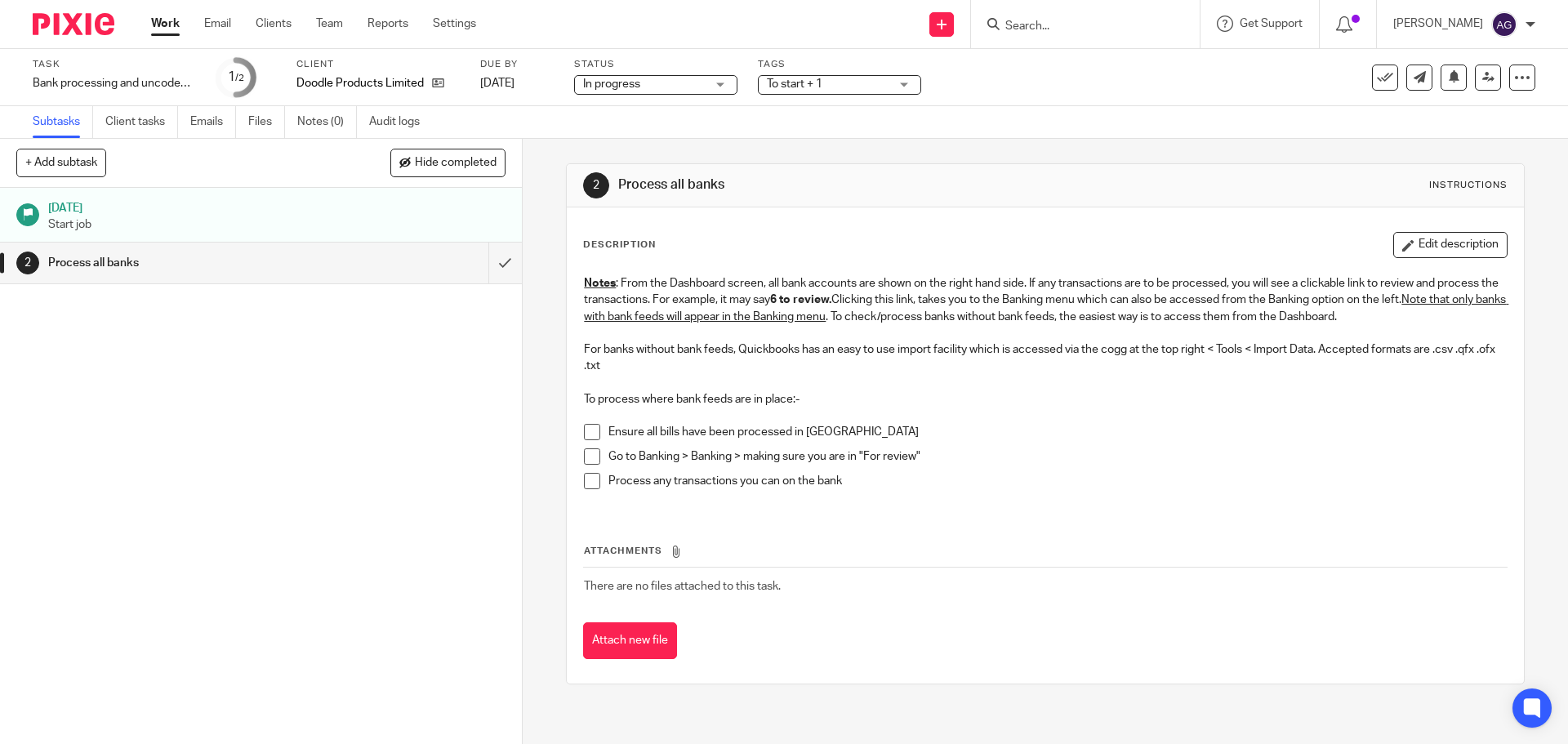
click at [816, 90] on span "To start + 1" at bounding box center [828, 84] width 123 height 17
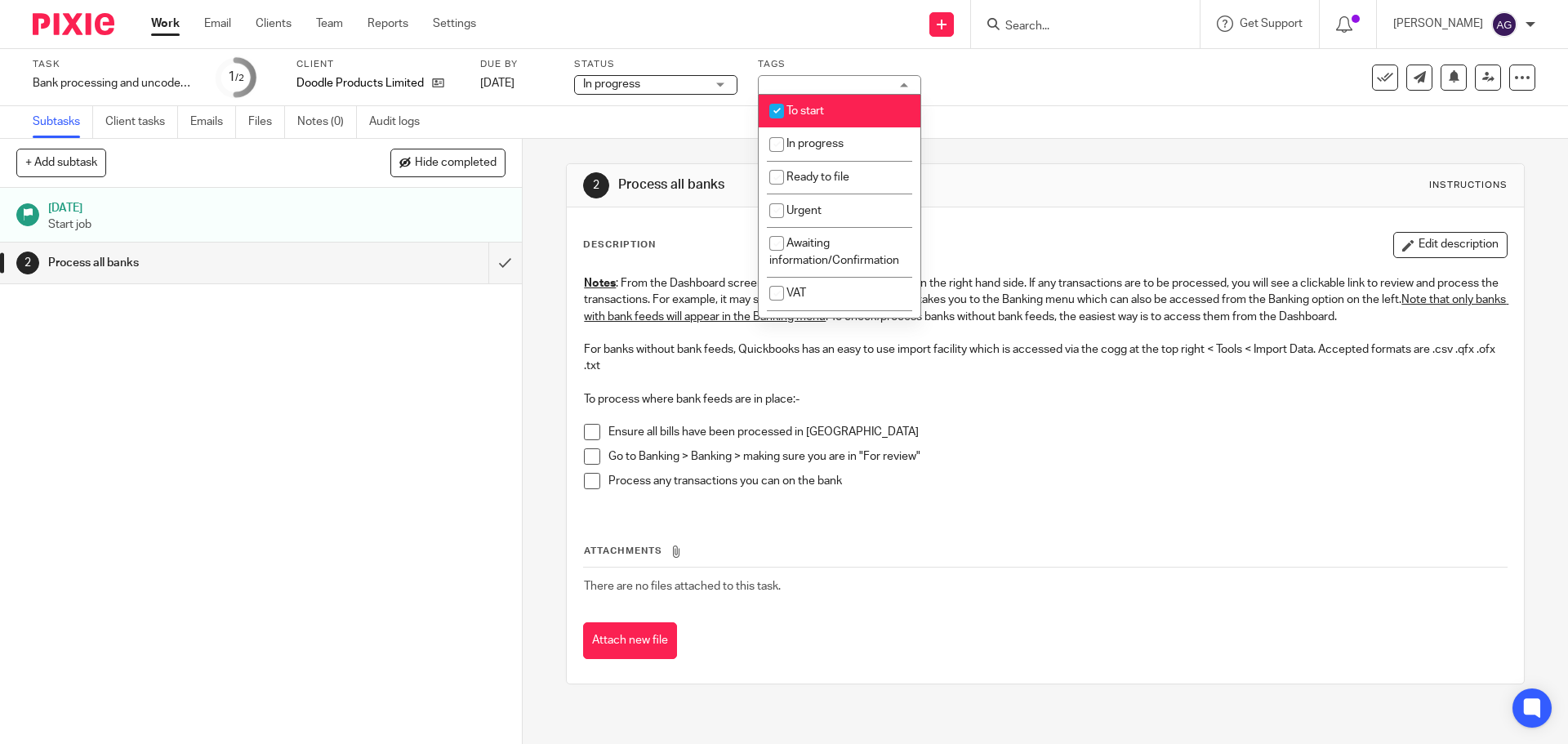
click at [824, 110] on span "To start" at bounding box center [805, 111] width 38 height 11
checkbox input "false"
click at [824, 141] on span "In progress" at bounding box center [815, 144] width 57 height 11
checkbox input "true"
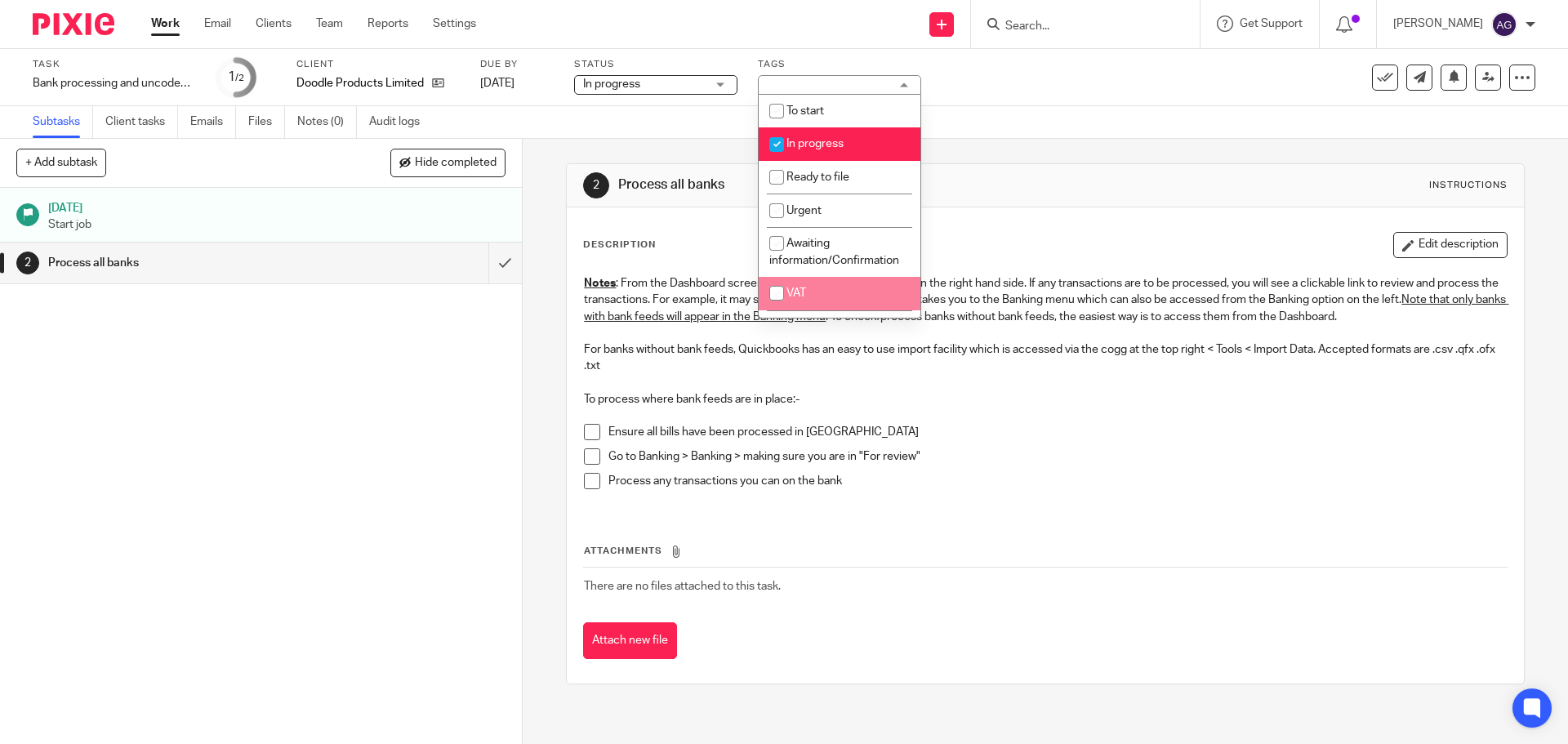
click at [407, 429] on div "10 Aug 2025 Start job 2 Process all banks" at bounding box center [261, 467] width 522 height 557
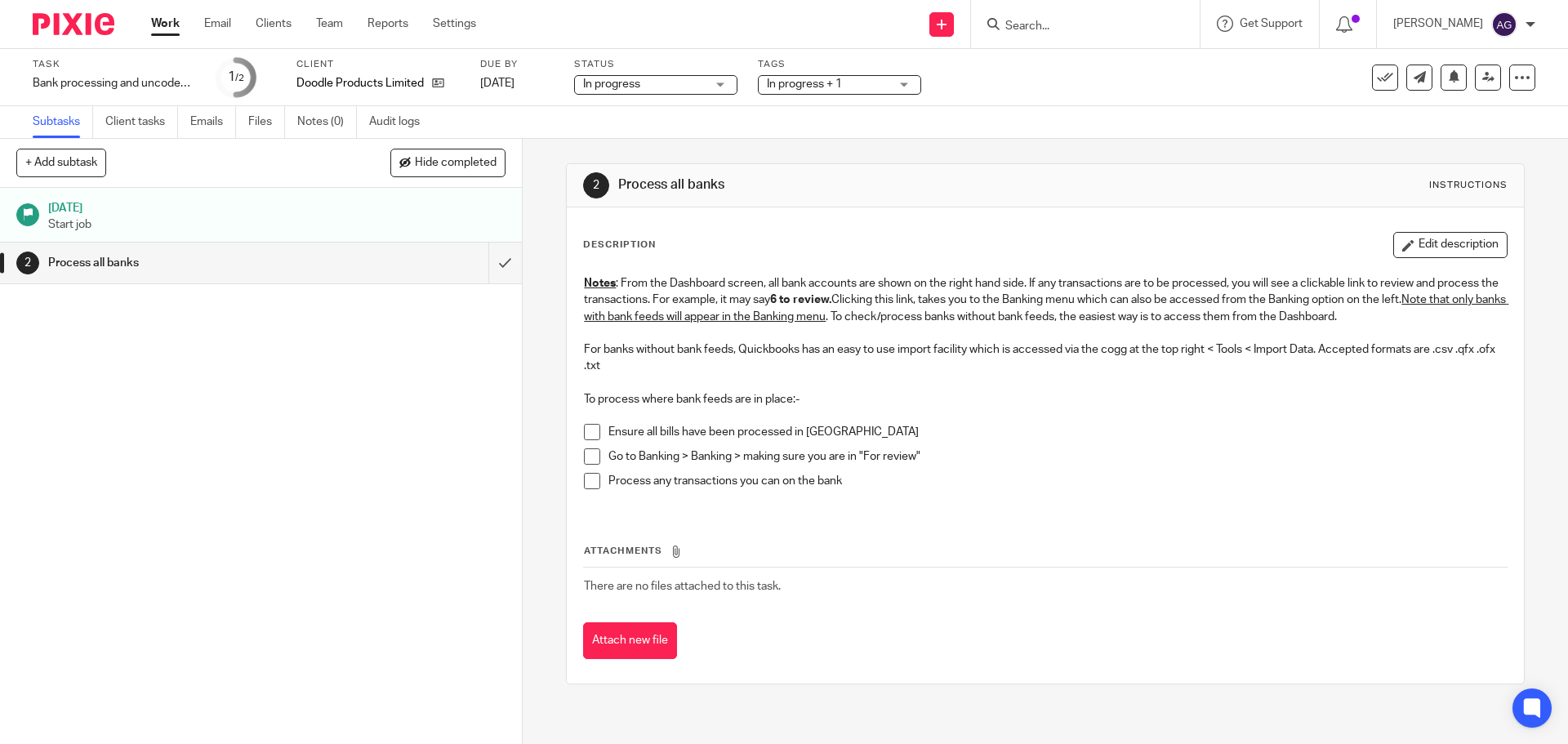
click at [70, 16] on img at bounding box center [74, 24] width 82 height 22
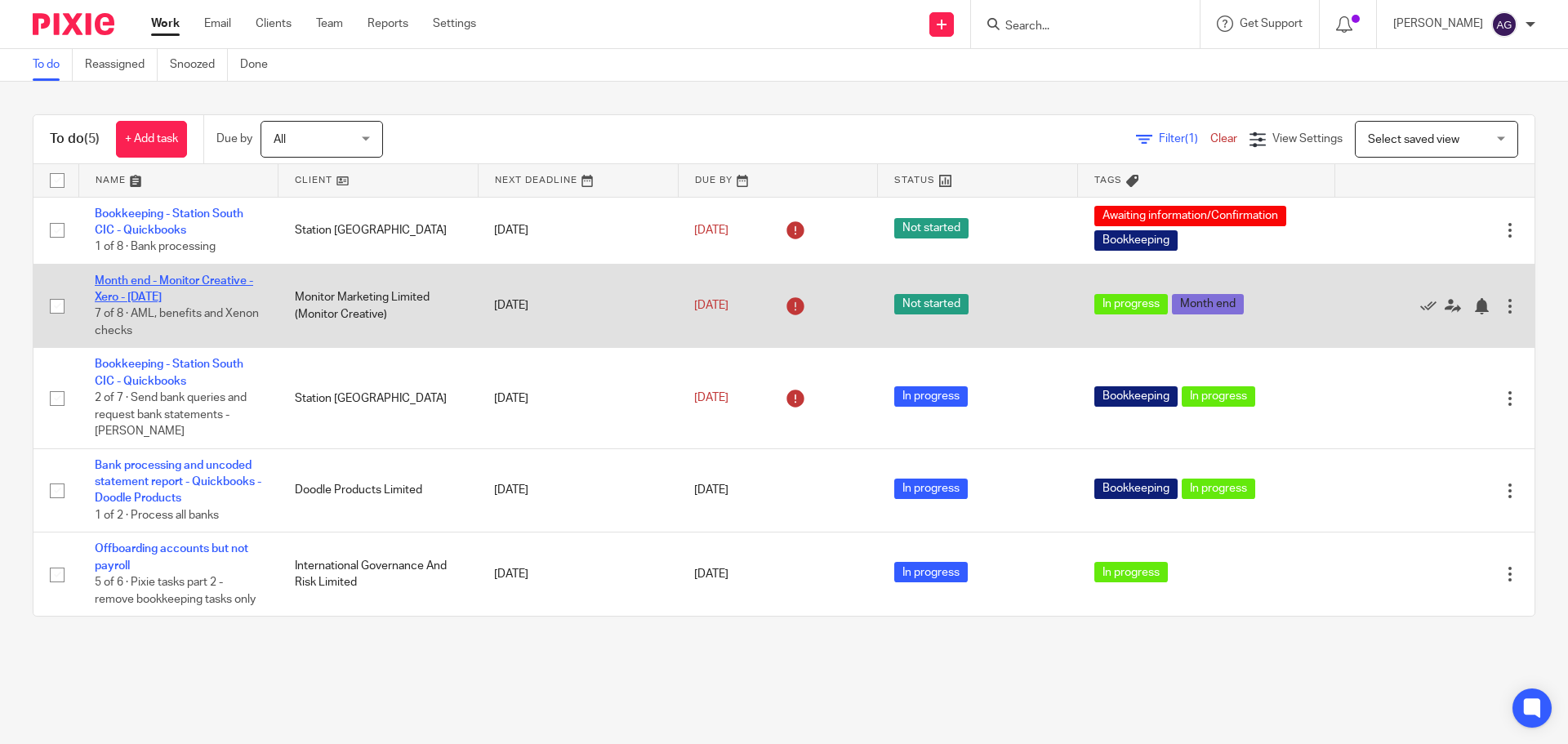
click at [177, 282] on link "Month end - Monitor Creative - Xero - [DATE]" at bounding box center [174, 289] width 159 height 28
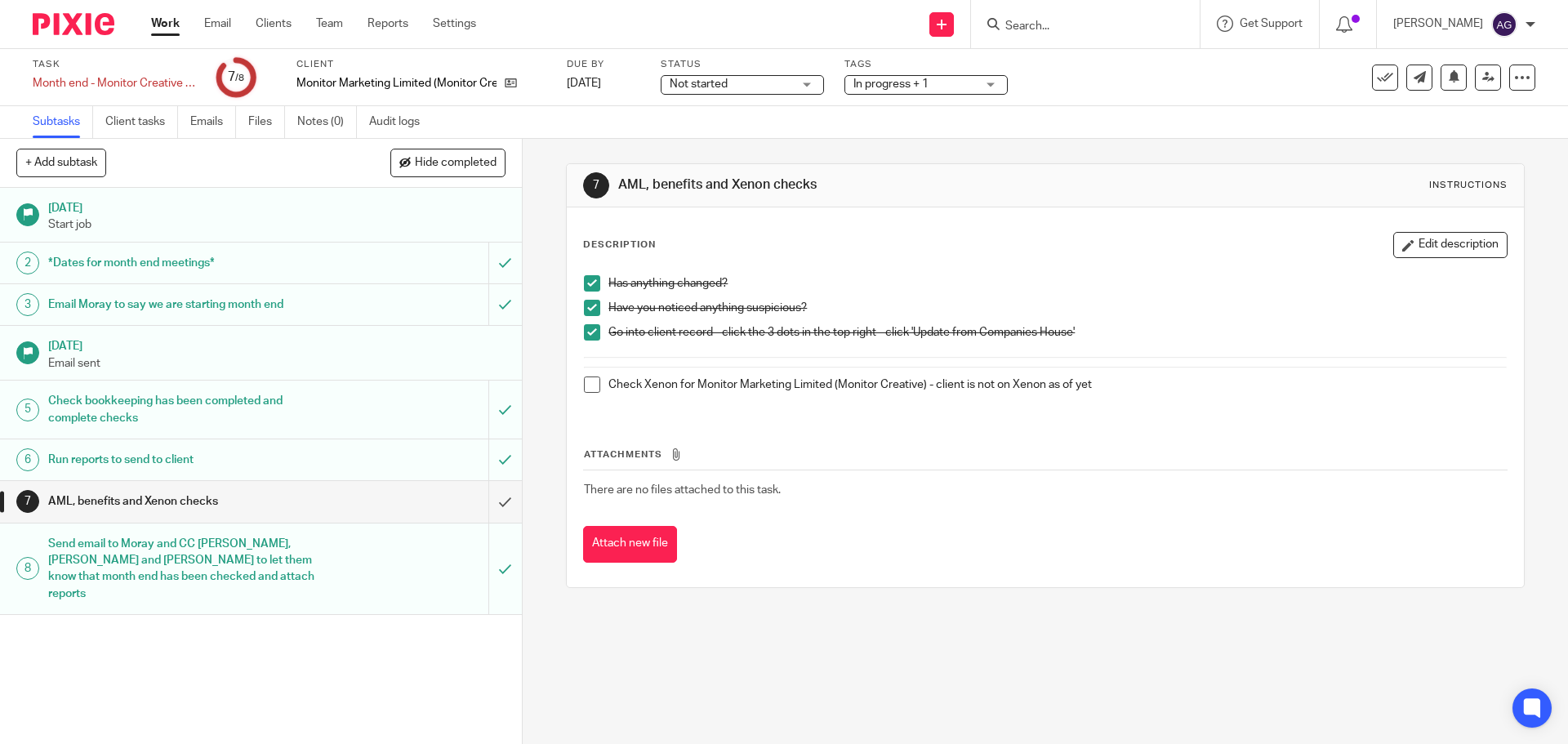
click at [590, 386] on span at bounding box center [593, 385] width 16 height 16
click at [354, 491] on div "AML, benefits and Xenon checks" at bounding box center [260, 502] width 424 height 25
click at [485, 500] on input "submit" at bounding box center [261, 502] width 522 height 41
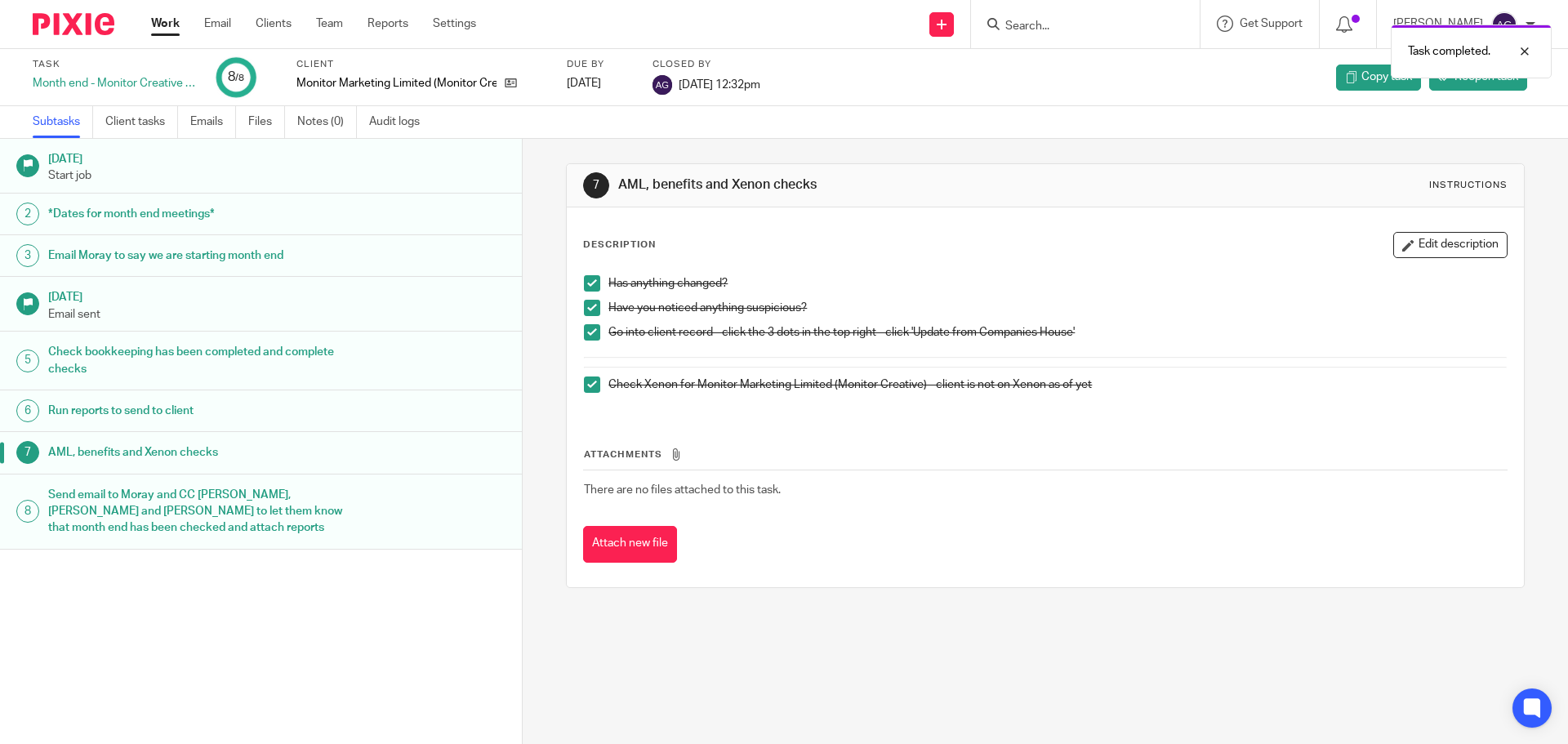
click at [79, 25] on img at bounding box center [74, 24] width 82 height 22
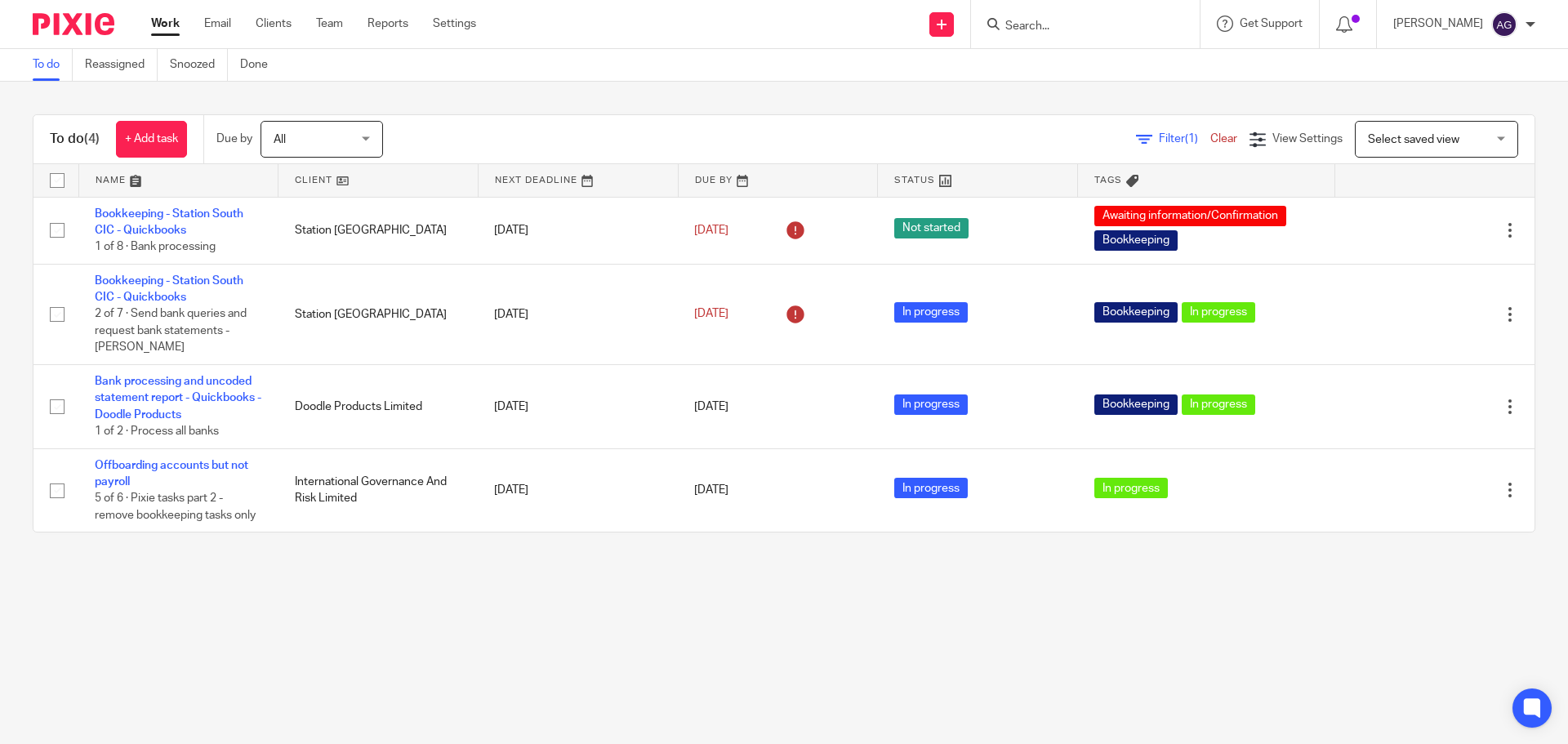
click at [329, 134] on span "All" at bounding box center [317, 139] width 87 height 34
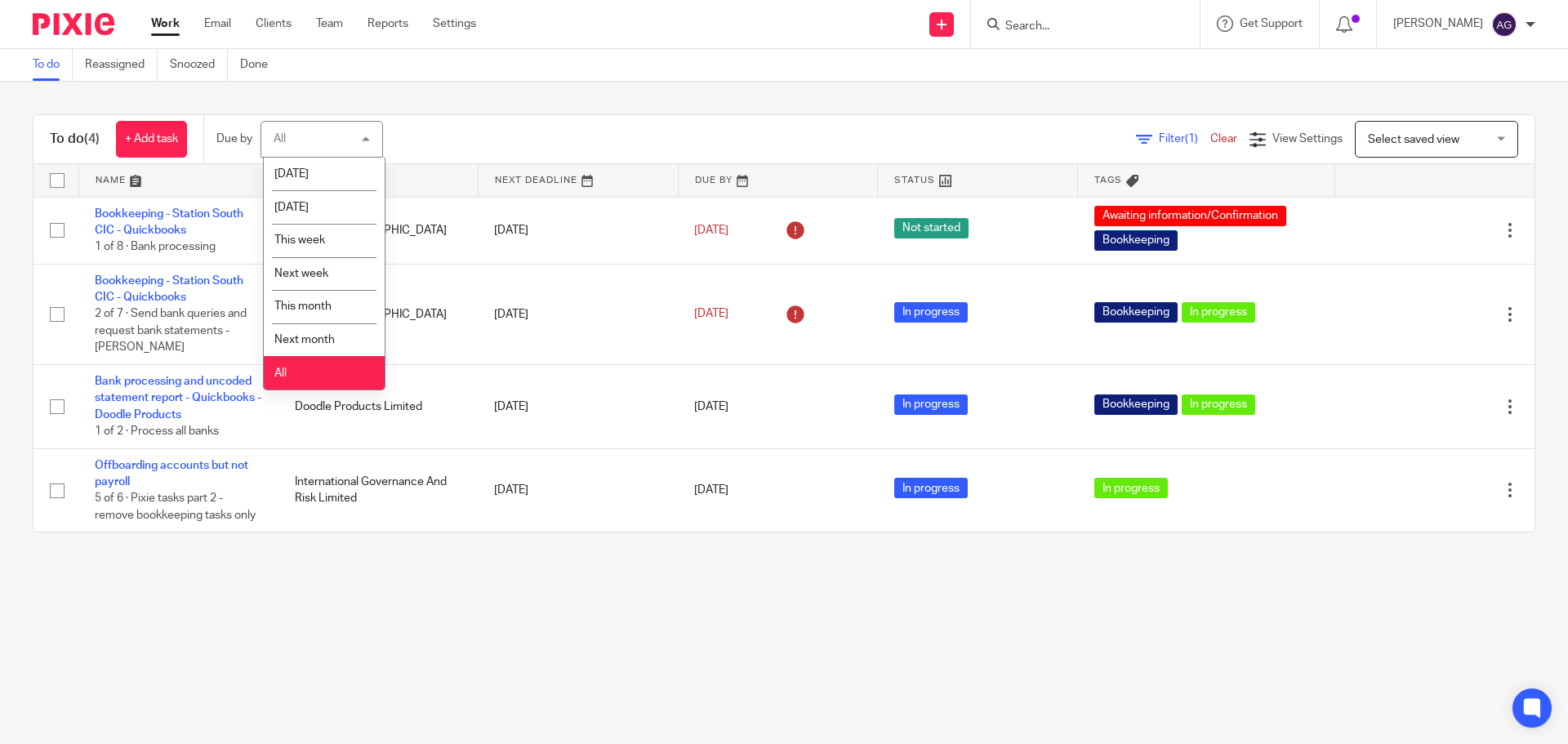
click at [308, 380] on li "All" at bounding box center [324, 372] width 121 height 34
